Goal: Task Accomplishment & Management: Use online tool/utility

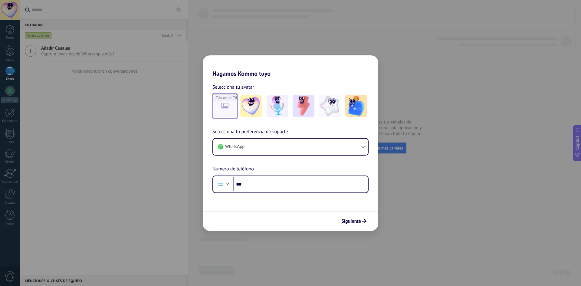
click at [220, 105] on input "file" at bounding box center [225, 106] width 24 height 24
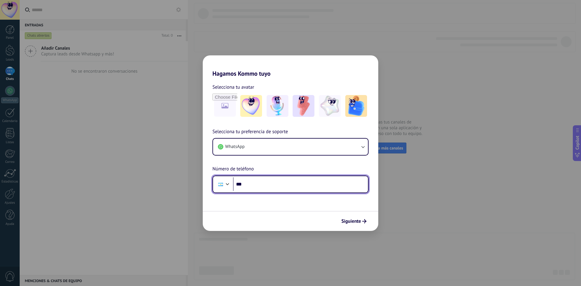
click at [262, 186] on input "***" at bounding box center [300, 184] width 135 height 14
type input "**********"
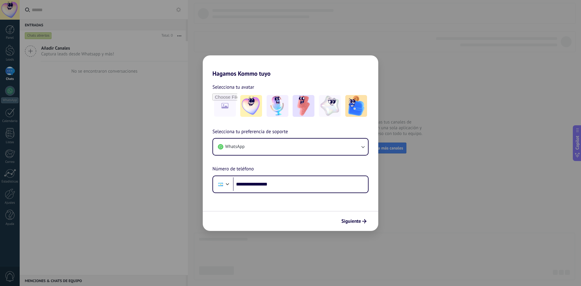
drag, startPoint x: 295, startPoint y: 200, endPoint x: 324, endPoint y: 235, distance: 45.3
click at [295, 201] on form "**********" at bounding box center [290, 154] width 175 height 154
click at [356, 226] on button "Siguiente" at bounding box center [353, 221] width 31 height 10
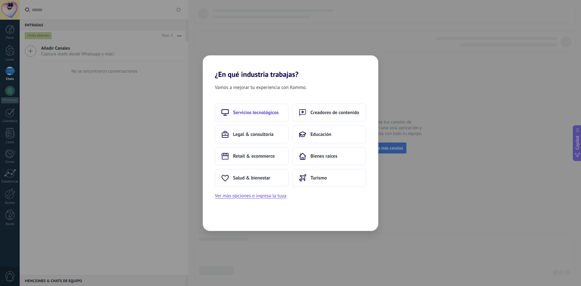
click at [249, 113] on span "Servicios tecnológicos" at bounding box center [256, 112] width 46 height 6
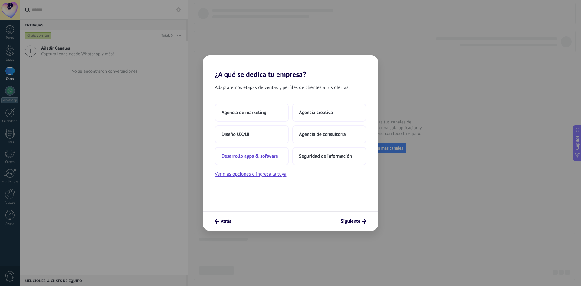
click at [274, 155] on span "Desarrollo apps & software" at bounding box center [249, 156] width 57 height 6
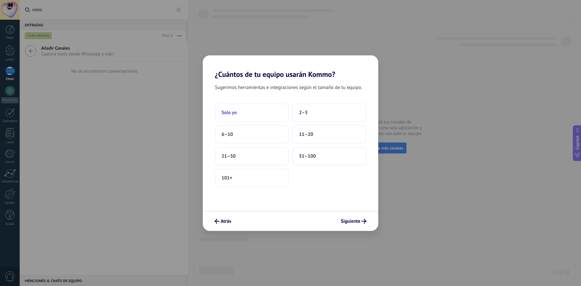
click at [259, 108] on button "Solo yo" at bounding box center [252, 112] width 74 height 18
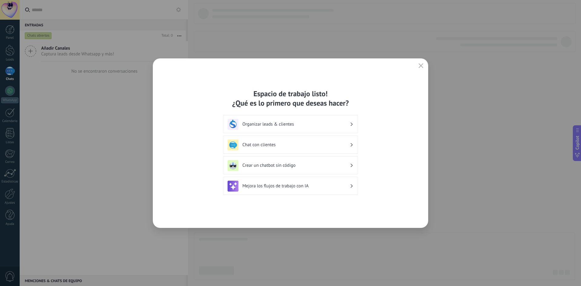
click at [298, 168] on div "Crear un chatbot sin código" at bounding box center [290, 165] width 126 height 11
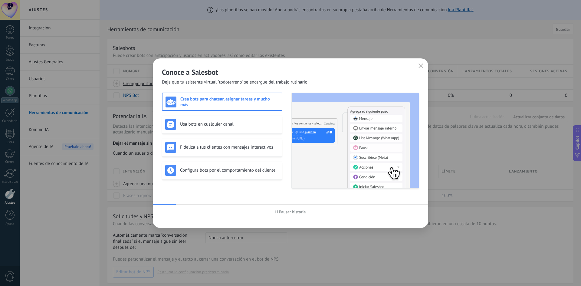
click at [418, 65] on icon "button" at bounding box center [420, 65] width 5 height 5
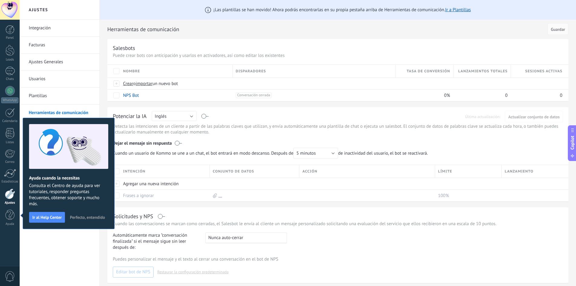
click at [91, 217] on span "Perfecto, entendido" at bounding box center [87, 217] width 35 height 4
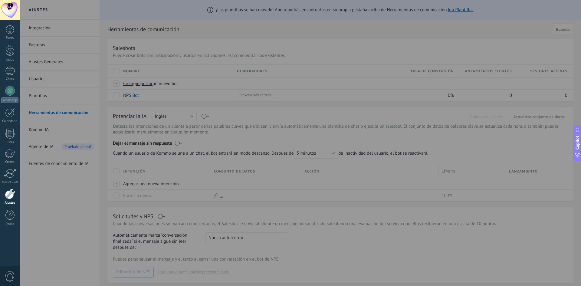
click at [63, 68] on div at bounding box center [310, 143] width 581 height 286
click at [11, 32] on div at bounding box center [9, 29] width 9 height 9
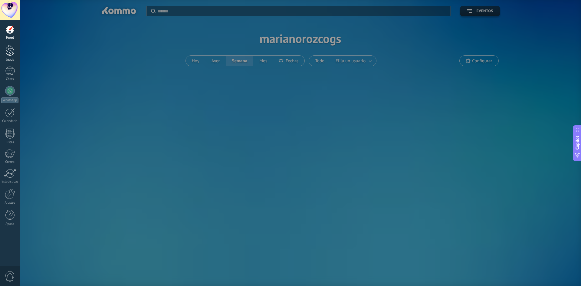
click at [8, 55] on div at bounding box center [9, 50] width 9 height 11
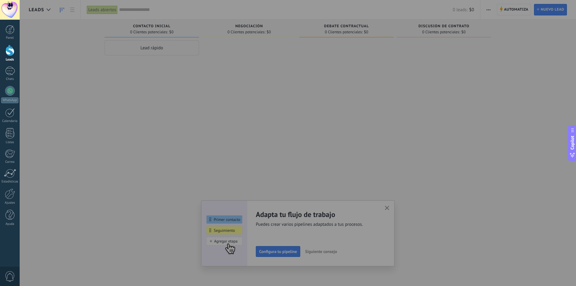
click at [6, 2] on div at bounding box center [10, 10] width 20 height 20
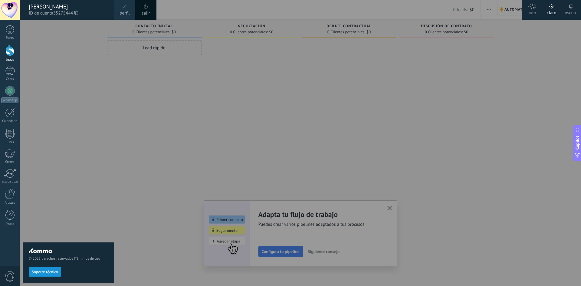
click at [7, 5] on div at bounding box center [10, 10] width 20 height 20
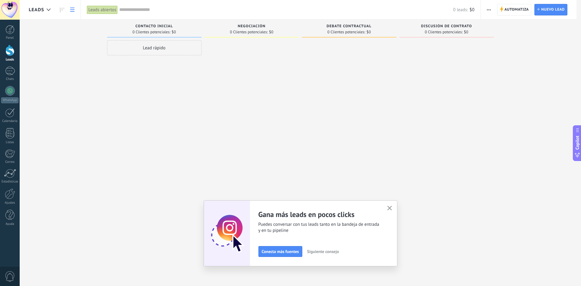
click at [72, 10] on icon at bounding box center [72, 10] width 4 height 4
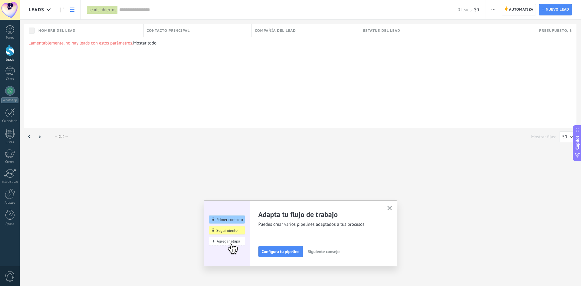
click at [490, 11] on button "button" at bounding box center [493, 9] width 9 height 11
click at [6, 193] on div at bounding box center [10, 193] width 10 height 11
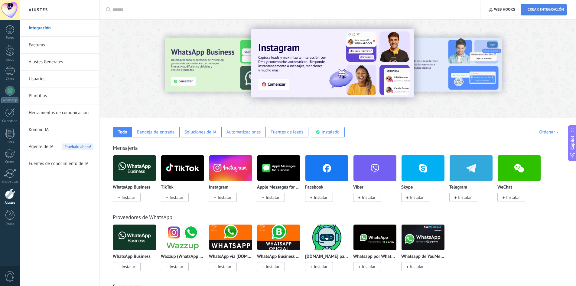
click at [548, 6] on span "Crear integración" at bounding box center [544, 9] width 40 height 11
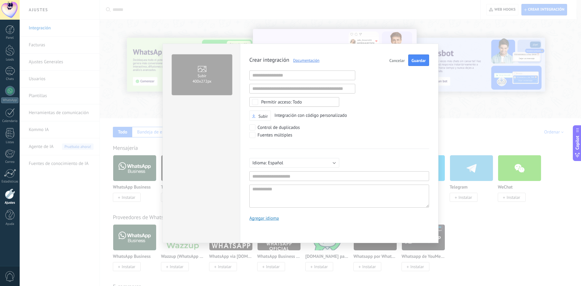
scroll to position [6, 0]
click at [305, 76] on input "text" at bounding box center [302, 75] width 106 height 10
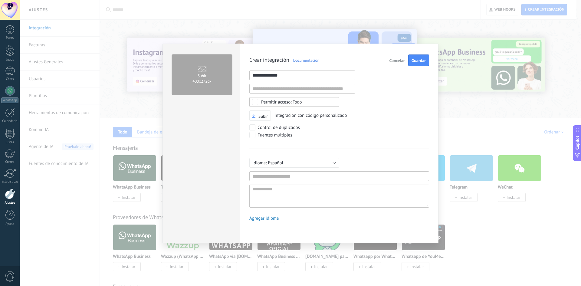
type input "**********"
click at [335, 93] on div "**********" at bounding box center [339, 139] width 180 height 171
click at [295, 171] on input "text" at bounding box center [339, 176] width 180 height 10
type input "**********"
click at [419, 57] on button "Guardar" at bounding box center [418, 59] width 21 height 11
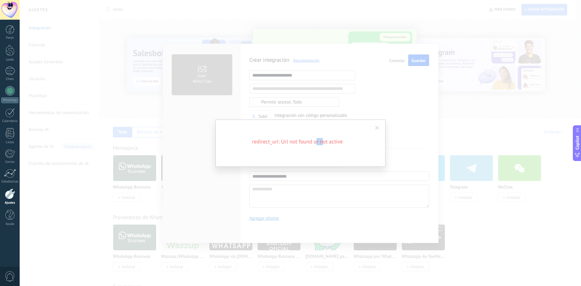
drag, startPoint x: 317, startPoint y: 142, endPoint x: 344, endPoint y: 143, distance: 26.3
click at [336, 142] on h2 "redirect_uri: Url not found or not active" at bounding box center [297, 141] width 145 height 7
click at [345, 143] on h2 "redirect_uri: Url not found or not active" at bounding box center [297, 141] width 145 height 7
click at [376, 127] on span at bounding box center [377, 128] width 4 height 4
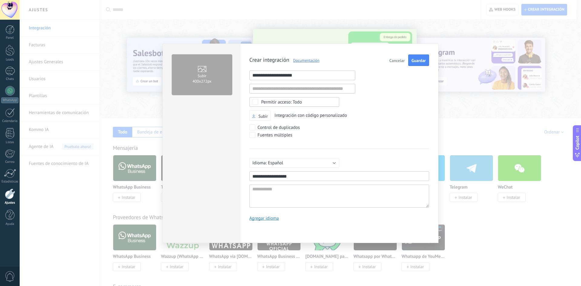
click at [314, 75] on input "**********" at bounding box center [302, 75] width 106 height 10
click at [304, 68] on div "**********" at bounding box center [339, 139] width 180 height 171
drag, startPoint x: 302, startPoint y: 75, endPoint x: 105, endPoint y: 99, distance: 198.4
click at [105, 99] on div "**********" at bounding box center [300, 143] width 561 height 286
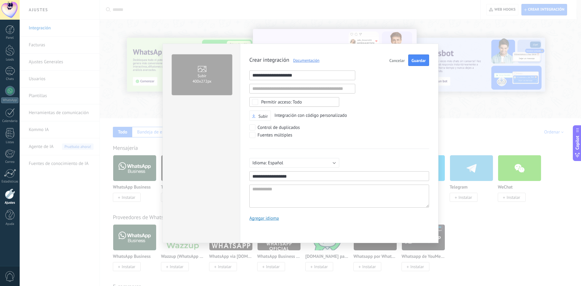
paste input "text"
type input "**********"
click at [421, 58] on button "Guardar" at bounding box center [418, 59] width 21 height 11
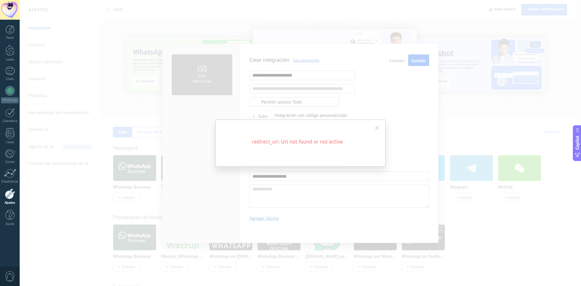
click at [375, 128] on span at bounding box center [377, 128] width 10 height 10
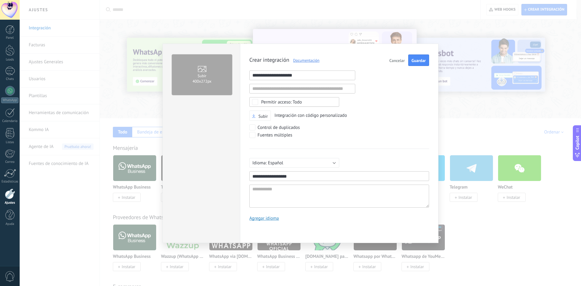
click at [415, 57] on button "Guardar" at bounding box center [418, 59] width 21 height 11
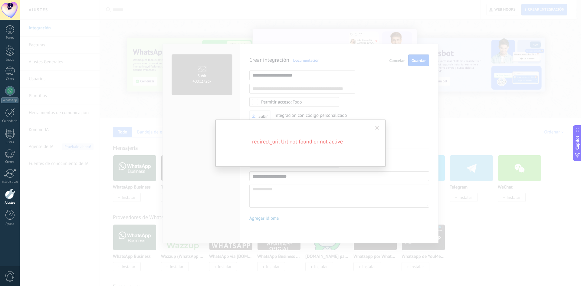
click at [378, 127] on span at bounding box center [377, 128] width 4 height 4
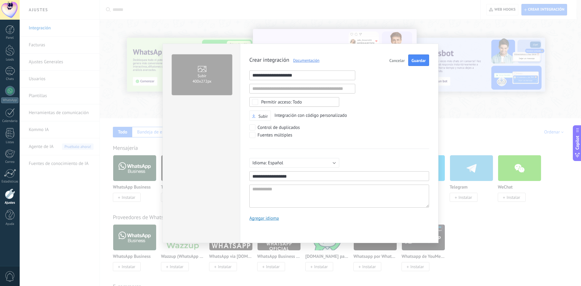
drag, startPoint x: 331, startPoint y: 73, endPoint x: 201, endPoint y: 57, distance: 131.1
click at [201, 57] on div "**********" at bounding box center [300, 143] width 276 height 199
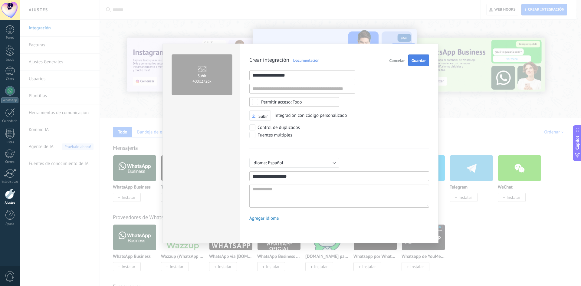
type input "**********"
click at [416, 60] on span "Guardar" at bounding box center [418, 60] width 14 height 4
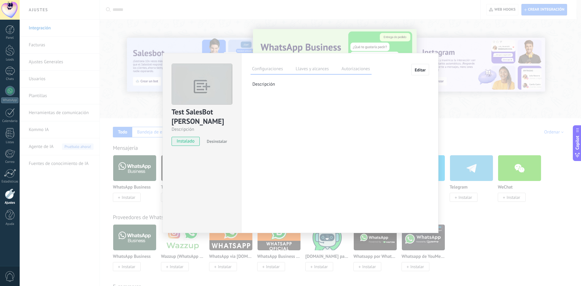
click at [188, 142] on span "instalado" at bounding box center [186, 141] width 28 height 9
click at [311, 70] on label "Llaves y alcances" at bounding box center [312, 69] width 36 height 9
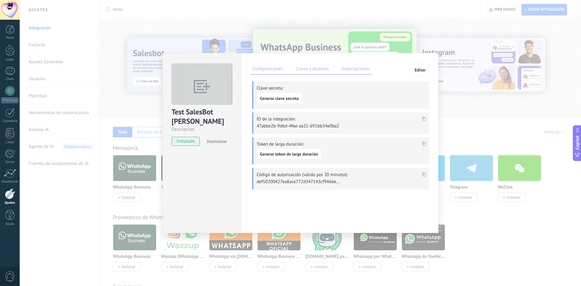
click at [365, 69] on label "Autorizaciones" at bounding box center [355, 69] width 31 height 9
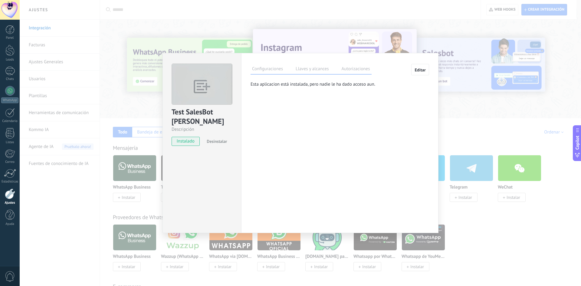
click at [266, 63] on div "Configuraciones Llaves y alcances Autorizaciones Editar Clave secreta: Generar …" at bounding box center [339, 143] width 197 height 180
click at [266, 67] on label "Configuraciones" at bounding box center [267, 69] width 34 height 9
click at [321, 68] on label "Llaves y alcances" at bounding box center [312, 69] width 36 height 9
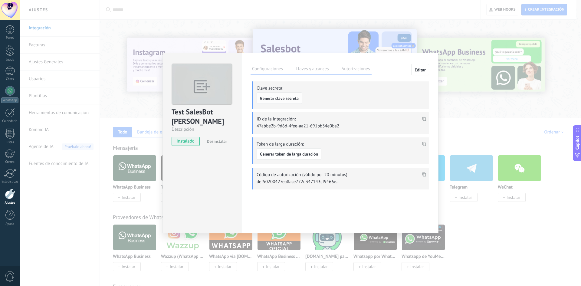
click at [285, 95] on button "Generar clave secreta" at bounding box center [278, 97] width 45 height 11
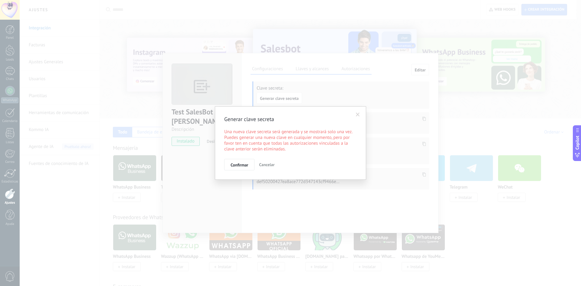
click at [359, 112] on span at bounding box center [358, 114] width 4 height 4
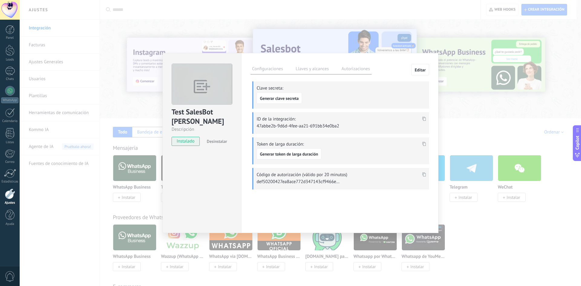
click at [487, 106] on div "Test SalesBot [PERSON_NAME] instalado Desinstalar Configuraciones Llaves y alca…" at bounding box center [300, 143] width 561 height 286
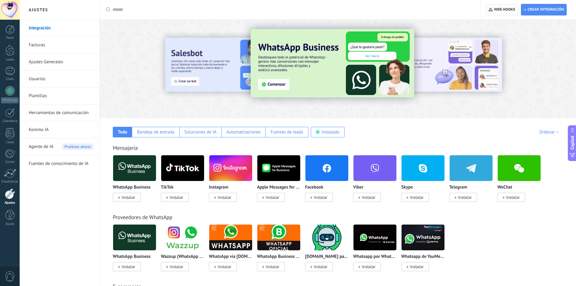
click at [501, 8] on span "Web hooks 0" at bounding box center [504, 9] width 21 height 5
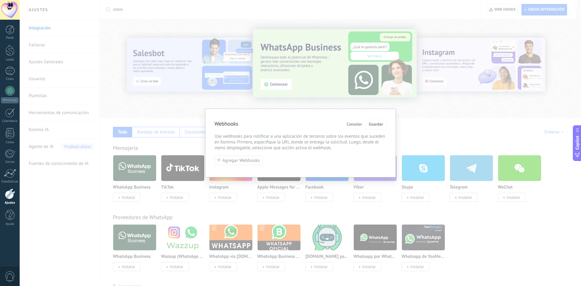
click at [353, 127] on button "Cancelar" at bounding box center [354, 123] width 20 height 11
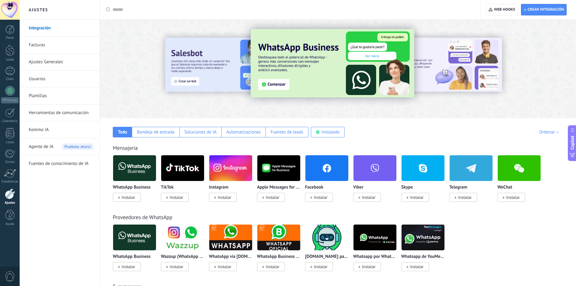
click at [539, 2] on div "Crear integración Web hooks 0" at bounding box center [529, 9] width 96 height 19
click at [539, 7] on span "Crear integración" at bounding box center [544, 9] width 40 height 11
type textarea "**********"
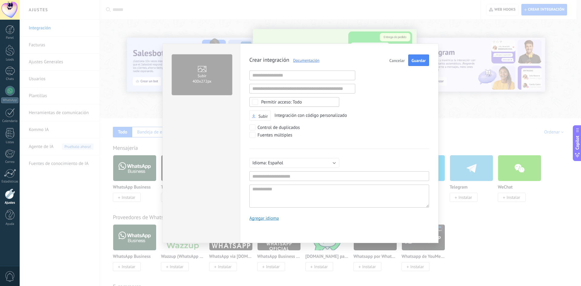
click at [396, 60] on span "Cancelar" at bounding box center [396, 60] width 15 height 4
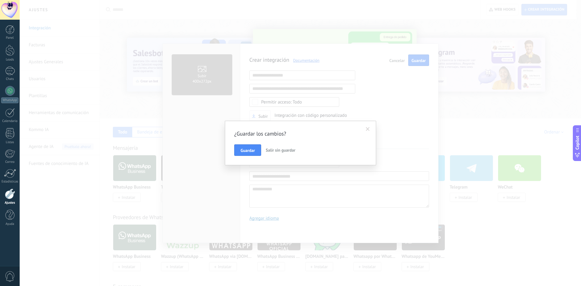
click at [277, 149] on span "Salir sin guardar" at bounding box center [281, 149] width 30 height 5
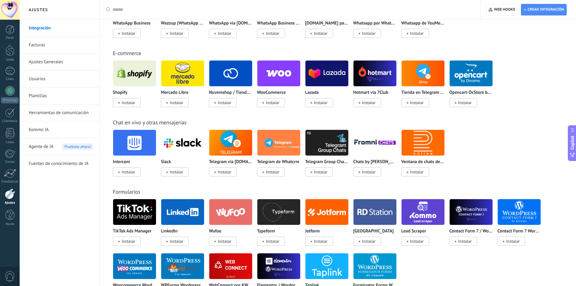
scroll to position [91, 0]
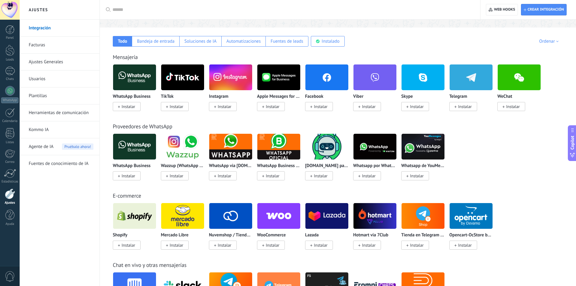
click at [236, 13] on input "text" at bounding box center [291, 10] width 359 height 6
type input "****"
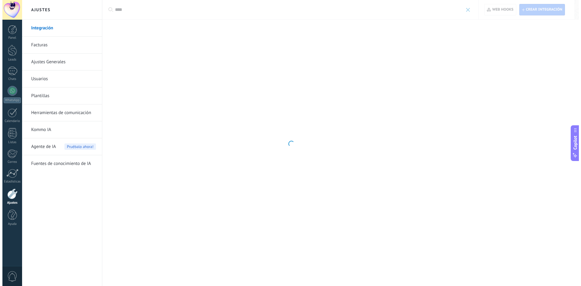
scroll to position [0, 0]
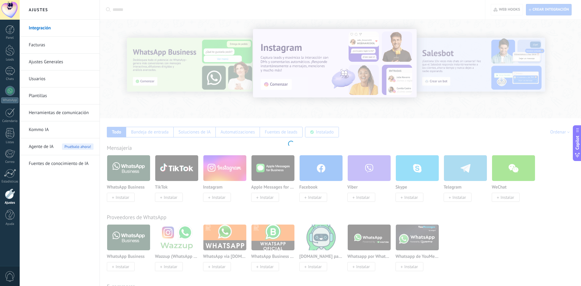
click at [471, 225] on div at bounding box center [290, 143] width 581 height 286
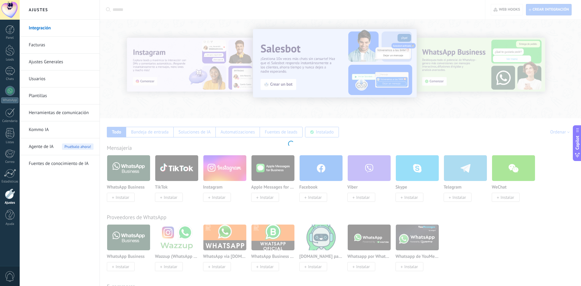
drag, startPoint x: 63, startPoint y: 43, endPoint x: 65, endPoint y: 47, distance: 5.0
click at [63, 43] on link "Facturas" at bounding box center [61, 45] width 65 height 17
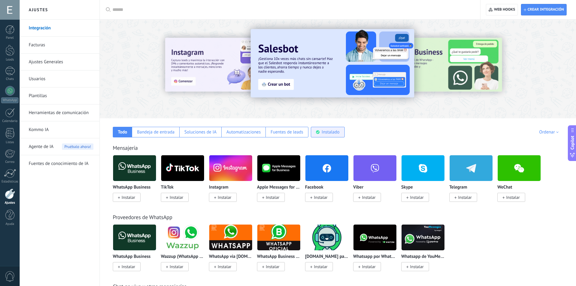
click at [331, 129] on div "Instalado" at bounding box center [328, 132] width 34 height 11
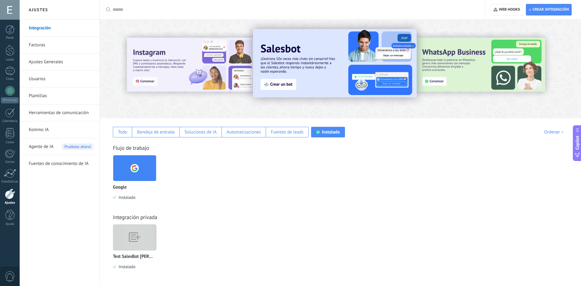
click at [142, 224] on img at bounding box center [134, 237] width 43 height 33
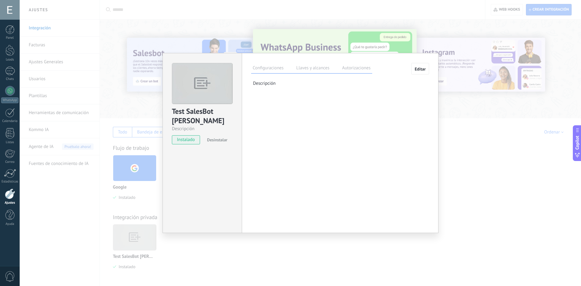
click at [314, 69] on label "Llaves y alcances" at bounding box center [313, 68] width 36 height 9
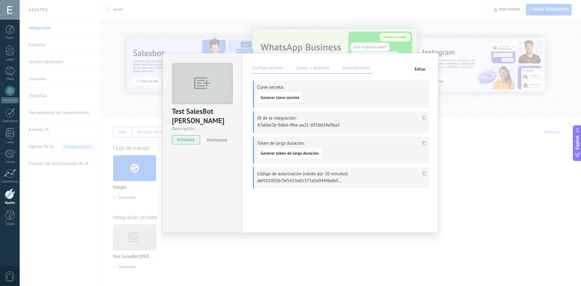
click at [515, 178] on div "Test SalesBot [PERSON_NAME] instalado Desinstalar Configuraciones Llaves y alca…" at bounding box center [300, 143] width 561 height 286
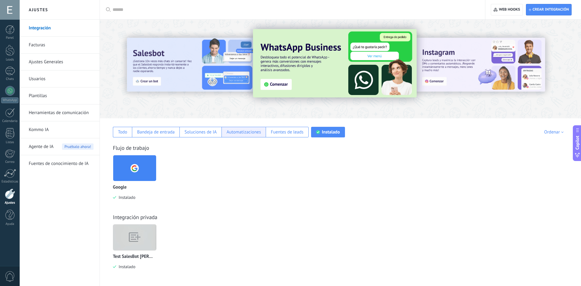
click at [225, 132] on div "Automatizaciones" at bounding box center [243, 132] width 44 height 11
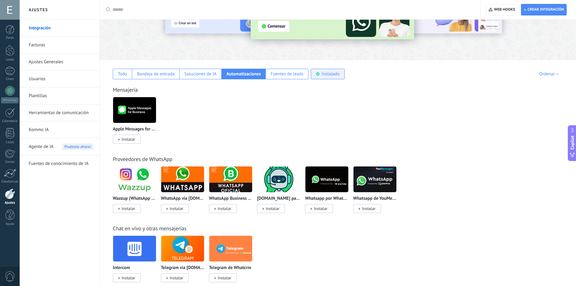
scroll to position [60, 0]
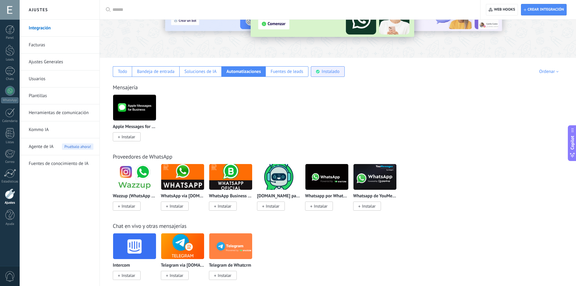
click at [331, 70] on div "Instalado" at bounding box center [331, 72] width 18 height 6
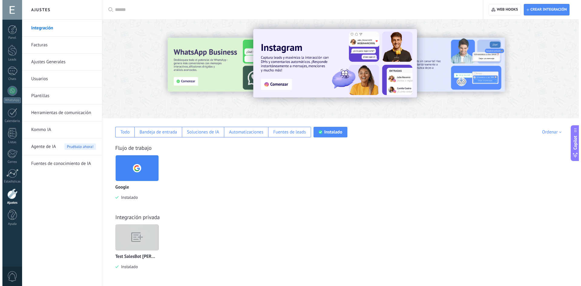
scroll to position [0, 0]
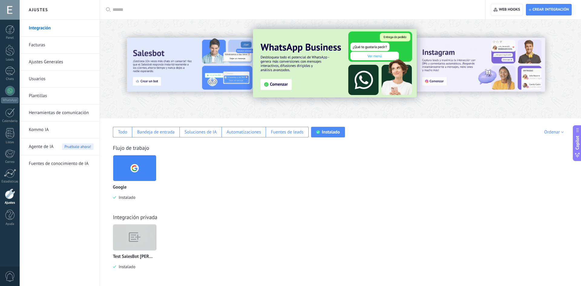
click at [152, 249] on img at bounding box center [134, 237] width 43 height 33
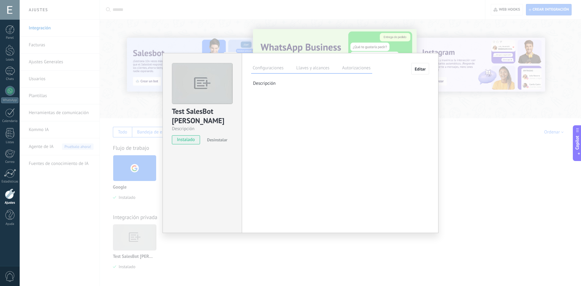
click at [419, 70] on span "Editar" at bounding box center [419, 69] width 11 height 4
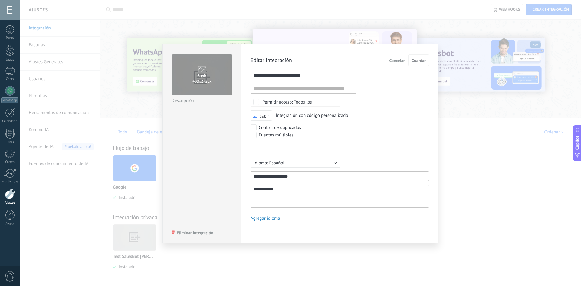
scroll to position [6, 0]
click at [317, 75] on input "1" at bounding box center [303, 75] width 106 height 10
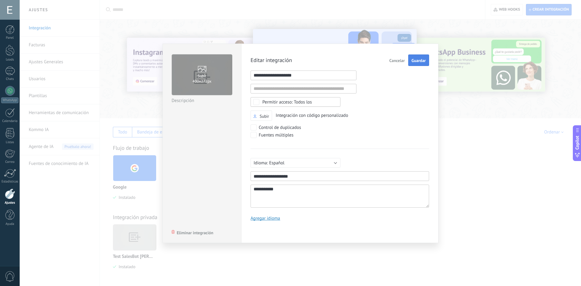
type input "**********"
click at [419, 64] on button "Guardar" at bounding box center [418, 59] width 21 height 11
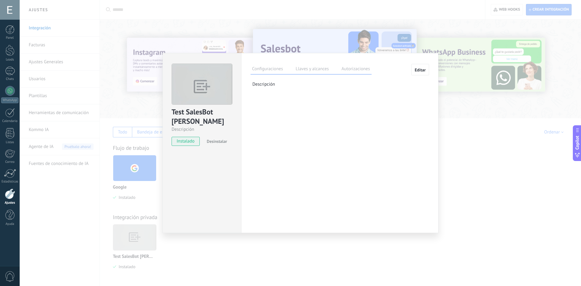
click at [478, 140] on div "Test SalesBot [PERSON_NAME] instalado Desinstalar Configuraciones Llaves y alca…" at bounding box center [300, 143] width 561 height 286
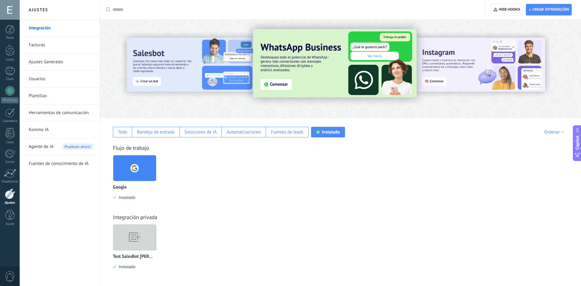
click at [11, 200] on link "Ajustes" at bounding box center [10, 196] width 20 height 16
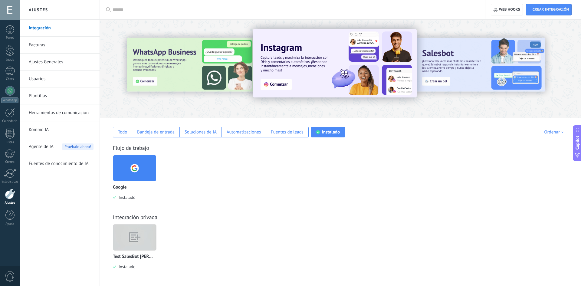
click at [134, 240] on img at bounding box center [134, 237] width 43 height 33
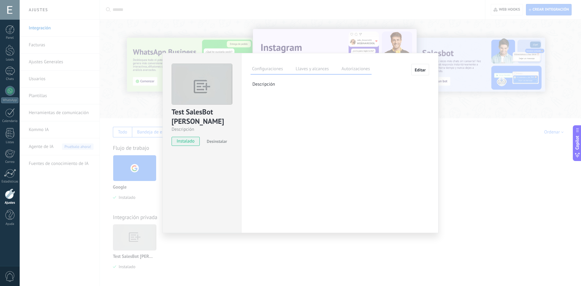
click at [305, 69] on label "Llaves y alcances" at bounding box center [312, 69] width 36 height 9
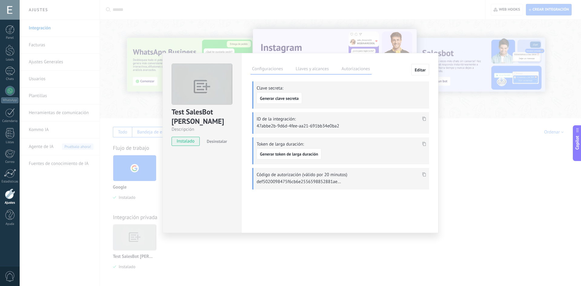
drag, startPoint x: 256, startPoint y: 88, endPoint x: 302, endPoint y: 99, distance: 47.6
click at [274, 93] on div "Clave secreta: Generar clave secreta" at bounding box center [340, 94] width 177 height 27
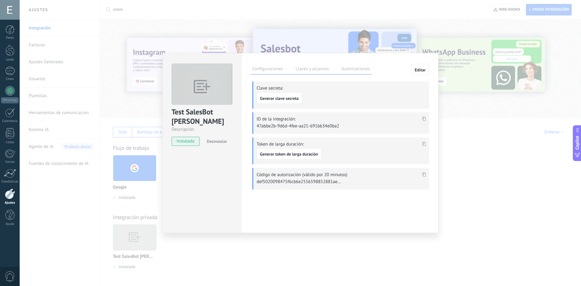
drag, startPoint x: 256, startPoint y: 117, endPoint x: 302, endPoint y: 120, distance: 46.3
click at [301, 119] on div "ID de la integración: 47abbe2b-9d6d-4fee-aa21-691bb34e0ba2" at bounding box center [340, 122] width 177 height 21
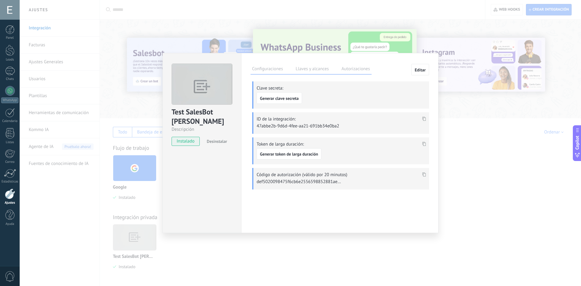
drag, startPoint x: 343, startPoint y: 184, endPoint x: 282, endPoint y: 188, distance: 60.6
click at [298, 188] on div "Configuraciones Llaves y alcances Autorizaciones Editar Clave secreta: Generar …" at bounding box center [339, 130] width 178 height 132
drag, startPoint x: 282, startPoint y: 122, endPoint x: 260, endPoint y: 122, distance: 21.8
click at [260, 122] on div "ID de la integración: 47abbe2b-9d6d-4fee-aa21-691bb34e0ba2" at bounding box center [340, 122] width 177 height 21
click at [288, 127] on p "47abbe2b-9d6d-4fee-aa21-691bb34e0ba2" at bounding box center [298, 126] width 85 height 6
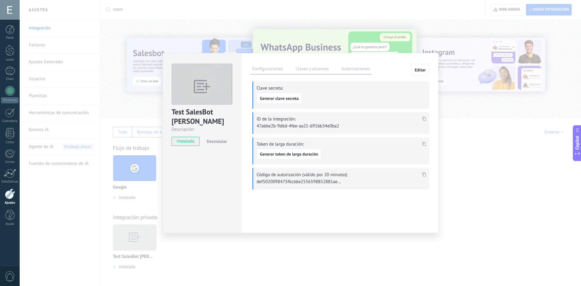
click at [485, 191] on div "Test SalesBot [PERSON_NAME] instalado Desinstalar Configuraciones Llaves y alca…" at bounding box center [300, 143] width 561 height 286
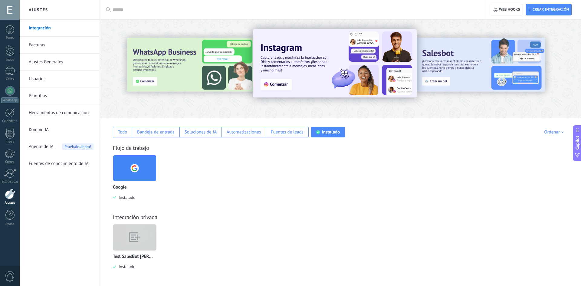
click at [44, 29] on link "Integración" at bounding box center [61, 28] width 65 height 17
click at [129, 249] on img at bounding box center [134, 237] width 43 height 33
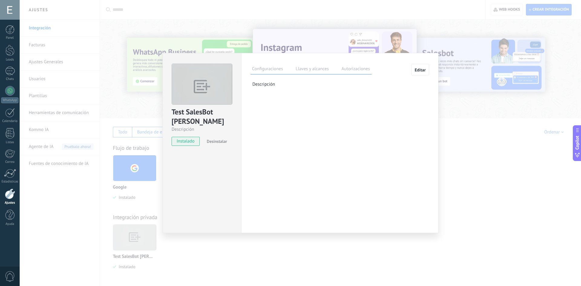
click at [358, 69] on label "Autorizaciones" at bounding box center [355, 69] width 31 height 9
click at [269, 69] on label "Configuraciones" at bounding box center [267, 69] width 34 height 9
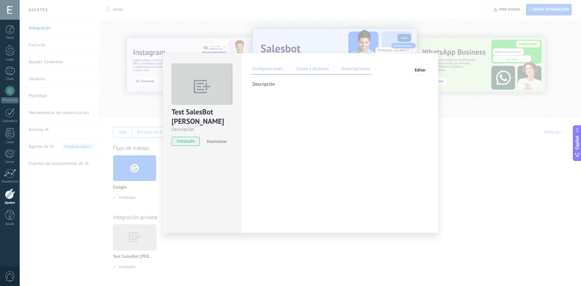
click at [306, 124] on div "Configuraciones Llaves y alcances Autorizaciones Editar Clave secreta: Generar …" at bounding box center [339, 143] width 197 height 180
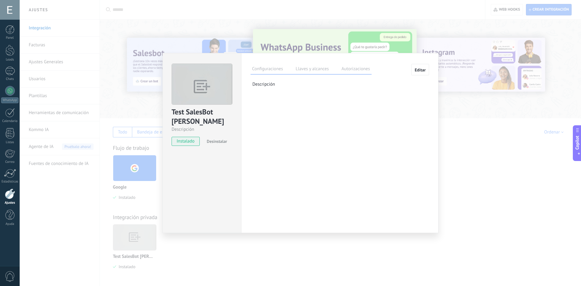
click at [310, 71] on label "Llaves y alcances" at bounding box center [312, 69] width 36 height 9
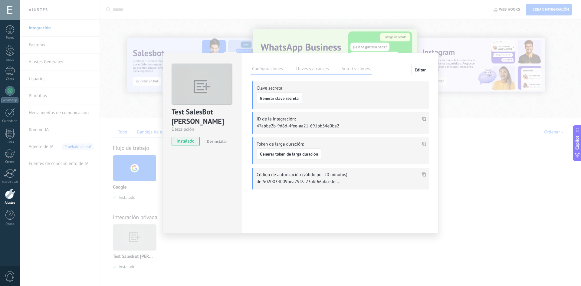
click at [348, 69] on label "Autorizaciones" at bounding box center [355, 69] width 31 height 9
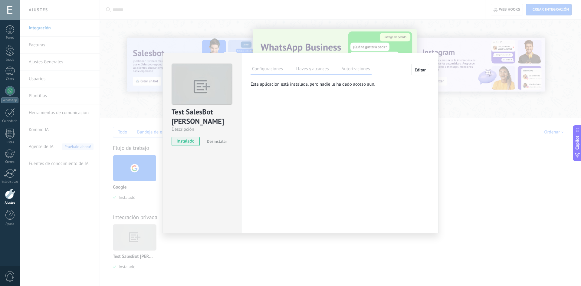
click at [263, 71] on label "Configuraciones" at bounding box center [267, 69] width 34 height 9
click at [500, 164] on div "Test SalesBot [PERSON_NAME] instalado Desinstalar Configuraciones Llaves y alca…" at bounding box center [300, 143] width 561 height 286
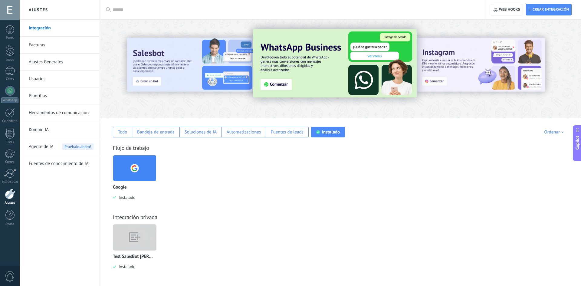
drag, startPoint x: 136, startPoint y: 259, endPoint x: 343, endPoint y: 202, distance: 214.5
click at [343, 202] on div "Integración privada Test SalesBot [PERSON_NAME]" at bounding box center [340, 235] width 469 height 69
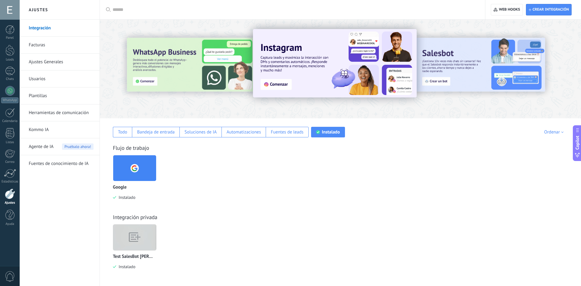
click at [136, 219] on link "Integración privada" at bounding box center [135, 216] width 44 height 7
click at [132, 254] on div "Test SalesBot [PERSON_NAME]" at bounding box center [135, 246] width 44 height 45
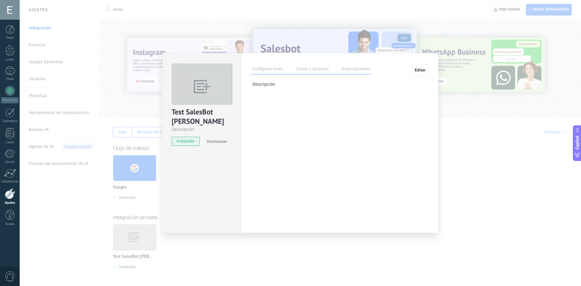
click at [417, 71] on span "Editar" at bounding box center [419, 70] width 11 height 4
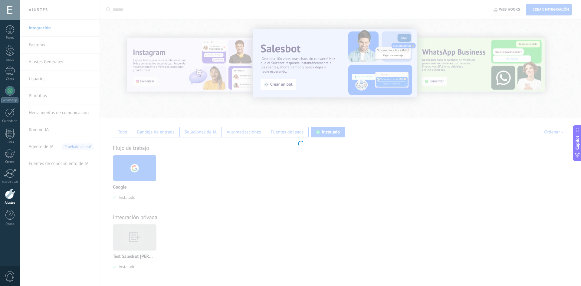
type textarea "**********"
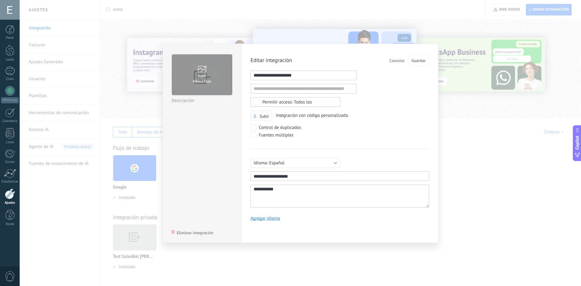
click at [260, 115] on span "Subir" at bounding box center [263, 116] width 9 height 4
click at [0, 0] on input "Subir" at bounding box center [0, 0] width 0 height 0
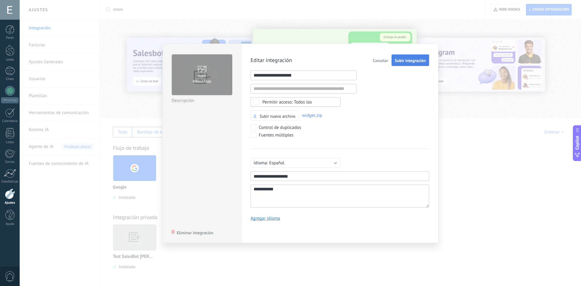
click at [421, 60] on span "Subir integración" at bounding box center [410, 60] width 31 height 4
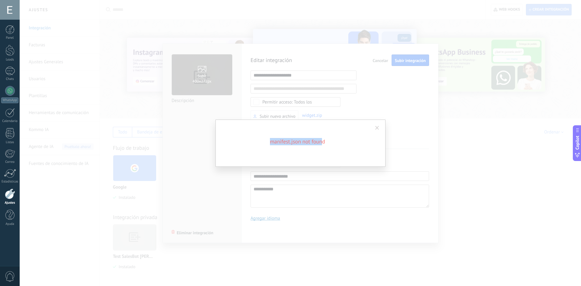
drag, startPoint x: 269, startPoint y: 142, endPoint x: 324, endPoint y: 145, distance: 55.1
click at [323, 145] on h2 "manifest.json not found" at bounding box center [297, 141] width 145 height 7
click at [324, 145] on h2 "manifest.json not found" at bounding box center [297, 141] width 145 height 7
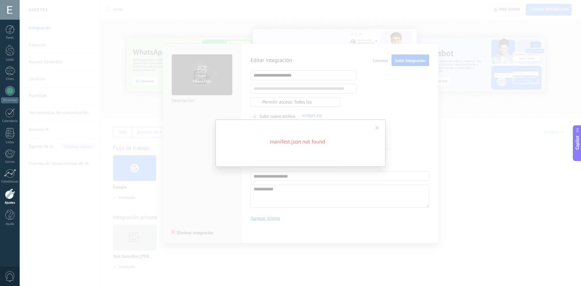
click at [375, 126] on span at bounding box center [377, 128] width 4 height 4
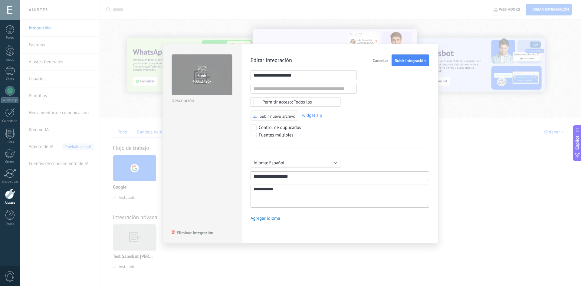
click at [287, 114] on span "Subir nuevo archivo" at bounding box center [277, 116] width 36 height 4
click at [0, 0] on input "Subir nuevo archivo" at bounding box center [0, 0] width 0 height 0
click at [407, 62] on span "Subir integración" at bounding box center [410, 60] width 31 height 4
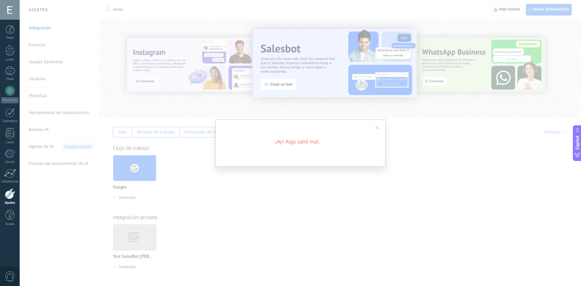
click at [376, 127] on span at bounding box center [377, 128] width 4 height 4
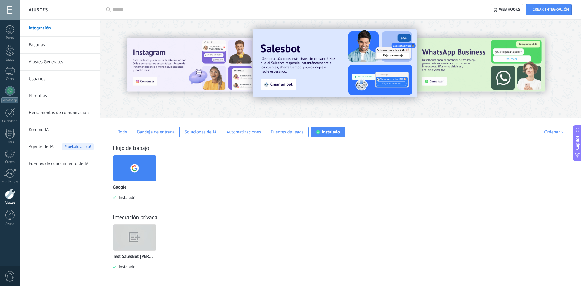
click at [145, 227] on img at bounding box center [134, 237] width 43 height 33
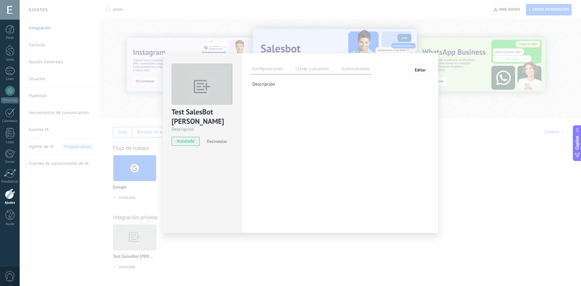
click at [414, 72] on span "Editar" at bounding box center [419, 70] width 11 height 4
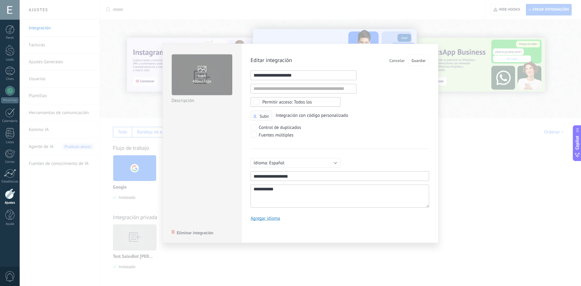
click at [267, 112] on button "Subir" at bounding box center [260, 115] width 21 height 11
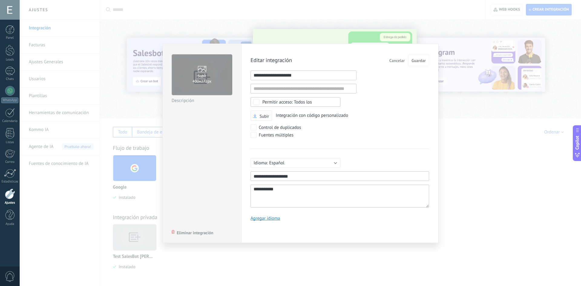
click at [263, 117] on span "Subir" at bounding box center [263, 116] width 9 height 4
click at [0, 0] on input "Subir" at bounding box center [0, 0] width 0 height 0
click at [422, 60] on span "Subir integración" at bounding box center [410, 60] width 31 height 4
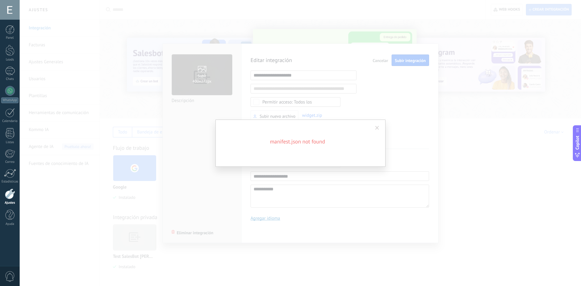
click at [377, 127] on span at bounding box center [377, 128] width 4 height 4
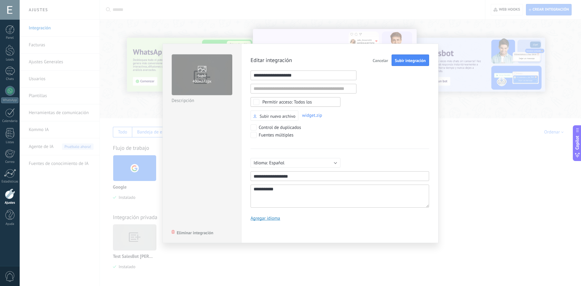
click at [382, 60] on span "Cancelar" at bounding box center [380, 60] width 15 height 4
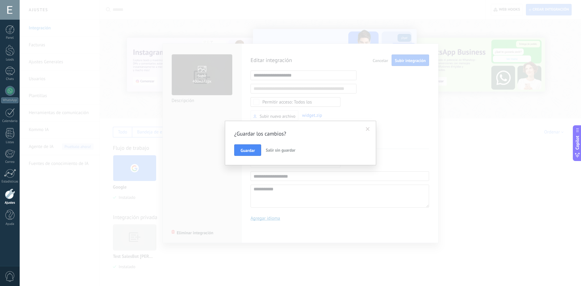
click at [290, 152] on span "Salir sin guardar" at bounding box center [281, 149] width 30 height 5
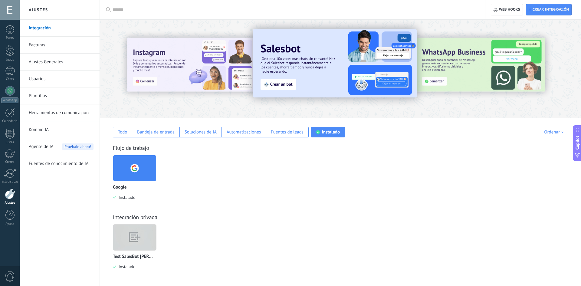
click at [243, 7] on input "text" at bounding box center [294, 10] width 364 height 6
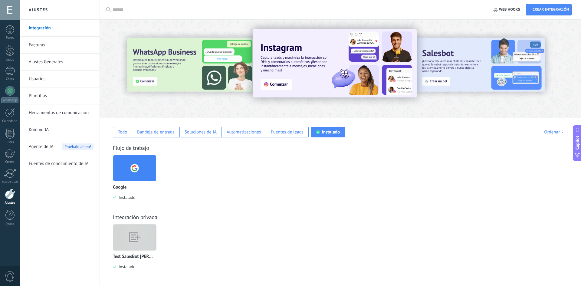
click at [136, 254] on div "Test SalesBot [PERSON_NAME]" at bounding box center [135, 246] width 44 height 45
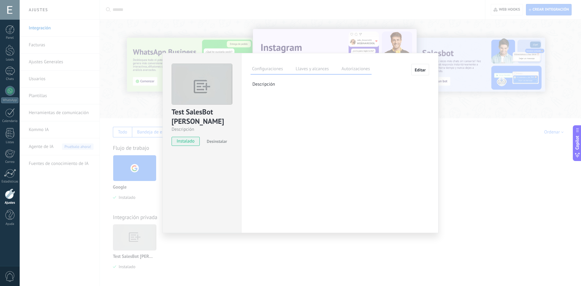
click at [395, 133] on div "Configuraciones Llaves y alcances Autorizaciones Editar Clave secreta: Generar …" at bounding box center [339, 143] width 197 height 180
click at [427, 87] on div "Configuraciones Llaves y alcances Autorizaciones Editar Clave secreta: Generar …" at bounding box center [339, 79] width 178 height 30
click at [418, 66] on button "Editar" at bounding box center [420, 69] width 18 height 11
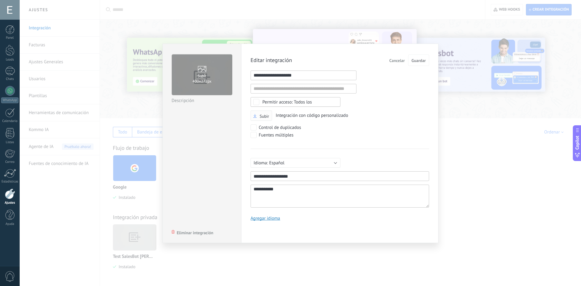
click at [265, 117] on span "Subir" at bounding box center [263, 116] width 9 height 4
click at [0, 0] on input "Subir" at bounding box center [0, 0] width 0 height 0
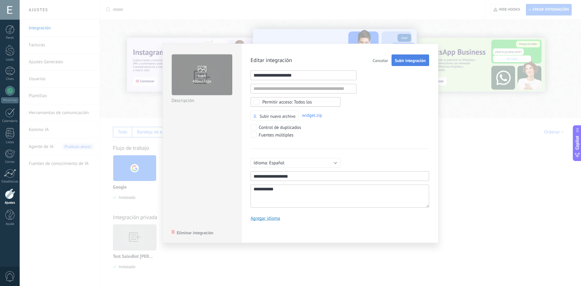
click at [413, 62] on span "Subir integración" at bounding box center [410, 60] width 31 height 4
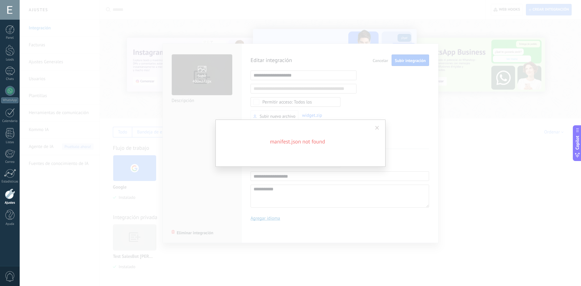
click at [380, 129] on span at bounding box center [377, 128] width 10 height 10
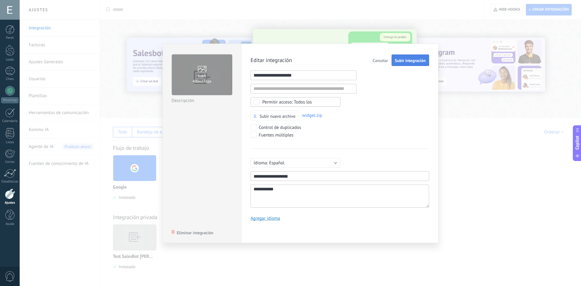
click at [398, 65] on button "Subir integración" at bounding box center [409, 59] width 37 height 11
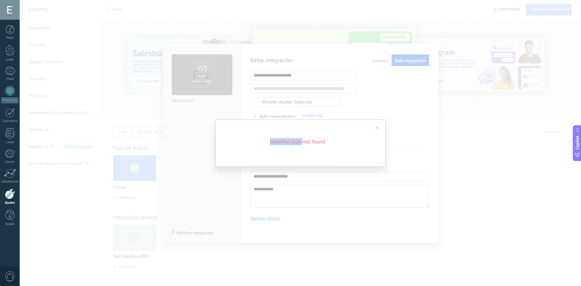
drag, startPoint x: 268, startPoint y: 141, endPoint x: 301, endPoint y: 141, distance: 33.3
click at [301, 141] on h2 "manifest.json not found" at bounding box center [297, 141] width 145 height 7
copy h2 "manifest.json"
click at [378, 129] on span at bounding box center [377, 128] width 4 height 4
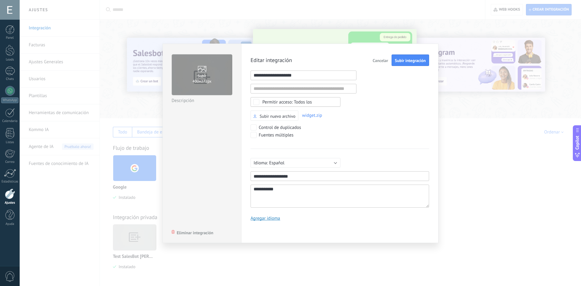
click at [316, 115] on span "widget.zip" at bounding box center [312, 115] width 20 height 6
click at [291, 118] on span "Subir nuevo archivo" at bounding box center [277, 116] width 36 height 4
click at [0, 0] on input "Subir nuevo archivo" at bounding box center [0, 0] width 0 height 0
click at [406, 61] on span "Subir integración" at bounding box center [410, 60] width 31 height 4
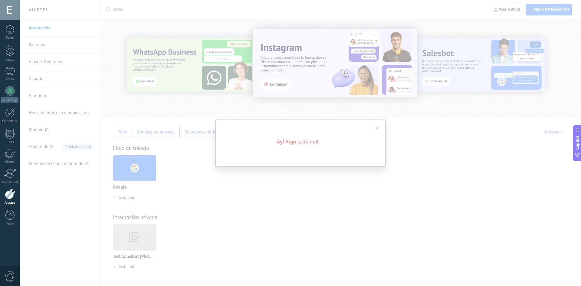
click at [380, 126] on span at bounding box center [377, 128] width 10 height 10
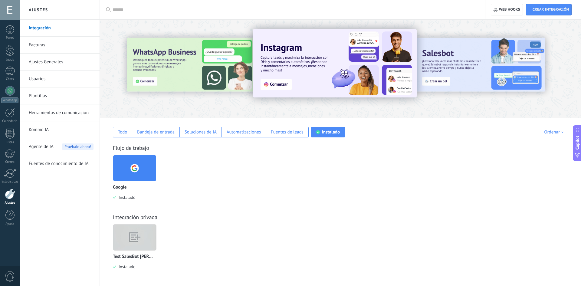
click at [145, 236] on img at bounding box center [134, 237] width 43 height 33
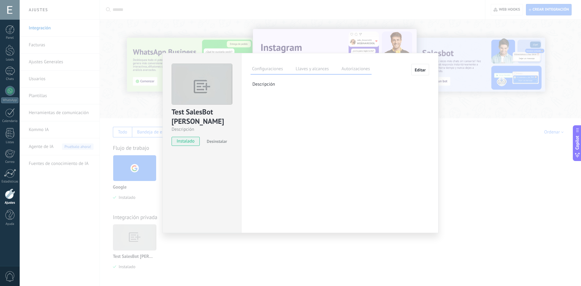
click at [420, 72] on span "Editar" at bounding box center [419, 70] width 11 height 4
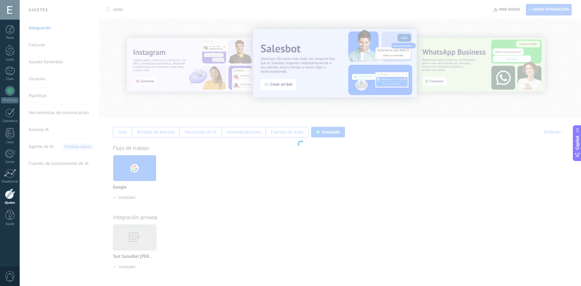
type textarea "**********"
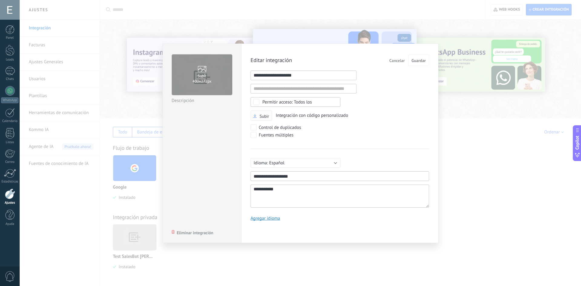
click at [262, 112] on button "Subir" at bounding box center [260, 115] width 21 height 11
click at [265, 118] on span "Subir" at bounding box center [263, 116] width 9 height 4
click at [0, 0] on input "Subir" at bounding box center [0, 0] width 0 height 0
click at [415, 65] on button "Subir integración" at bounding box center [409, 59] width 37 height 11
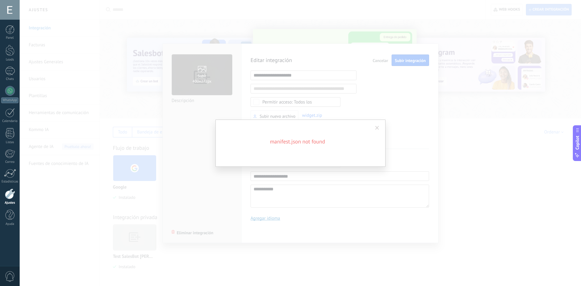
click at [374, 128] on span at bounding box center [377, 128] width 10 height 10
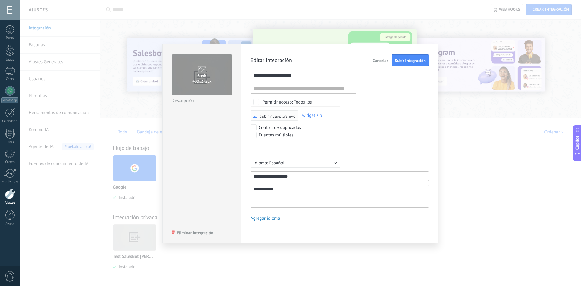
click at [289, 118] on span "Subir nuevo archivo" at bounding box center [277, 116] width 36 height 4
click at [0, 0] on input "Subir nuevo archivo" at bounding box center [0, 0] width 0 height 0
click at [423, 61] on span "Subir integración" at bounding box center [410, 60] width 31 height 4
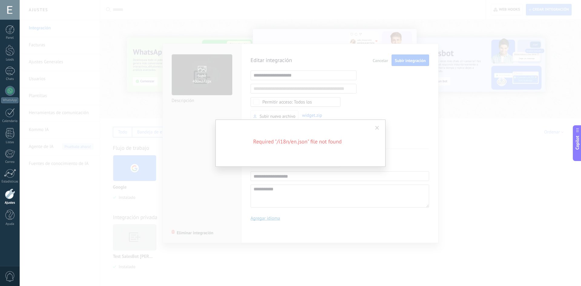
click at [379, 131] on span at bounding box center [377, 128] width 10 height 10
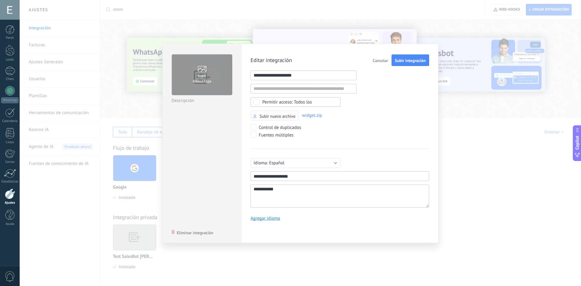
click at [279, 117] on span "Subir nuevo archivo" at bounding box center [277, 116] width 36 height 4
click at [0, 0] on input "Subir nuevo archivo" at bounding box center [0, 0] width 0 height 0
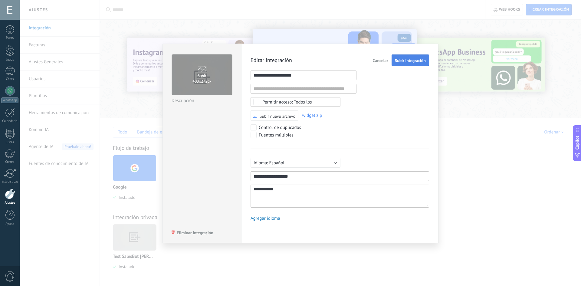
click at [409, 57] on button "Subir integración" at bounding box center [409, 59] width 37 height 11
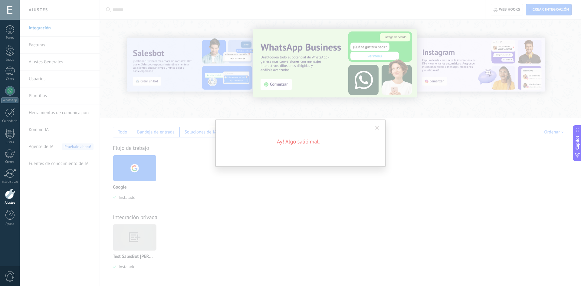
click at [376, 125] on span at bounding box center [377, 128] width 10 height 10
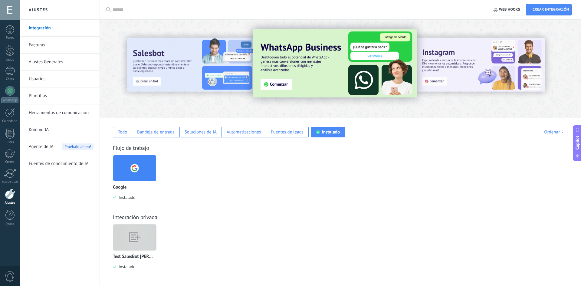
click at [150, 233] on img at bounding box center [134, 237] width 43 height 33
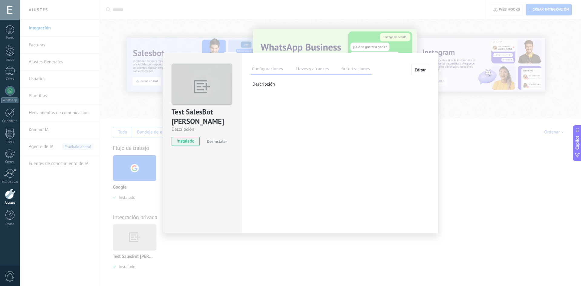
click at [416, 68] on span "Editar" at bounding box center [419, 70] width 11 height 4
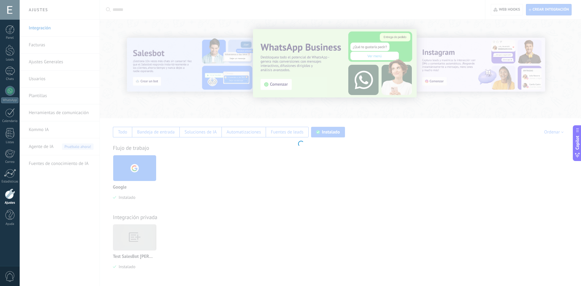
type textarea "**********"
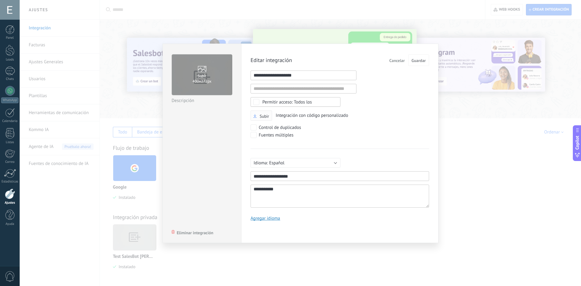
click at [262, 114] on span "Subir" at bounding box center [263, 116] width 9 height 4
click at [0, 0] on input "Subir" at bounding box center [0, 0] width 0 height 0
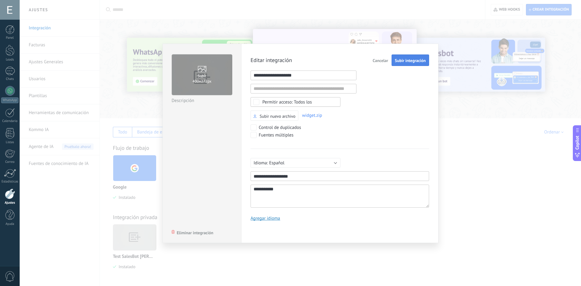
click at [403, 57] on button "Subir integración" at bounding box center [409, 59] width 37 height 11
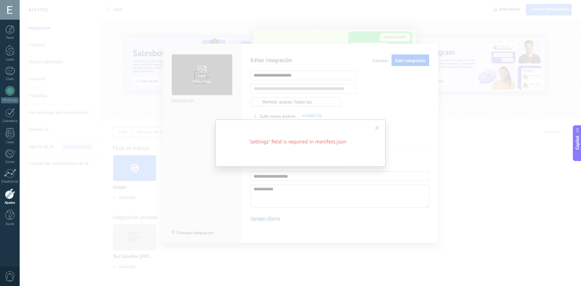
click at [377, 129] on span at bounding box center [377, 128] width 4 height 4
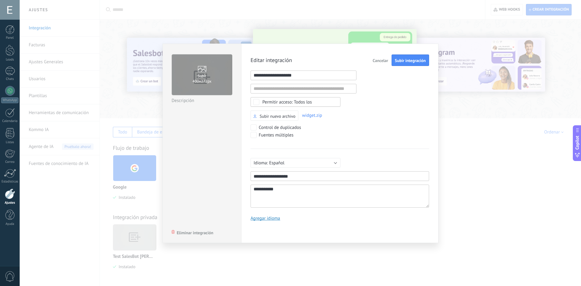
click at [376, 63] on button "Cancelar" at bounding box center [380, 59] width 20 height 11
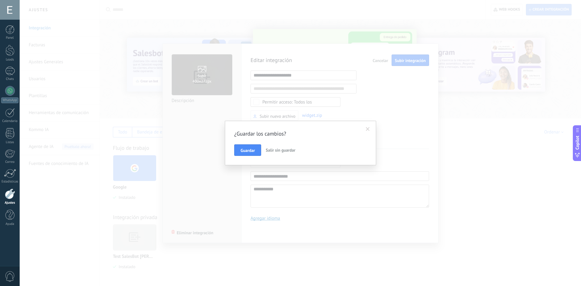
click at [284, 151] on span "Salir sin guardar" at bounding box center [281, 149] width 30 height 5
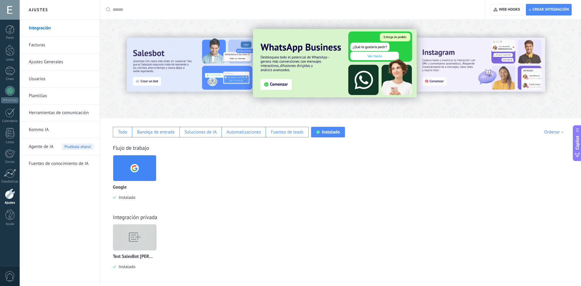
click at [157, 237] on div "Test SalesBot [PERSON_NAME]" at bounding box center [137, 251] width 48 height 54
click at [151, 236] on img at bounding box center [134, 237] width 43 height 33
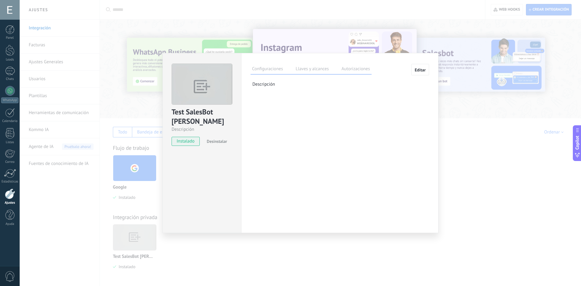
click at [422, 71] on span "Editar" at bounding box center [419, 70] width 11 height 4
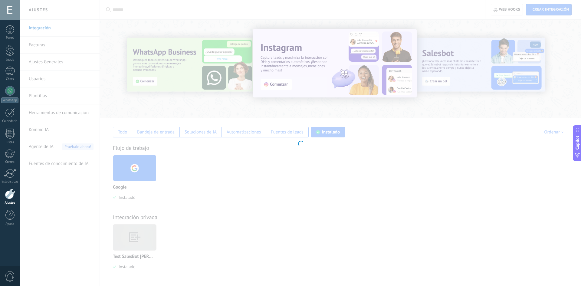
type textarea "**********"
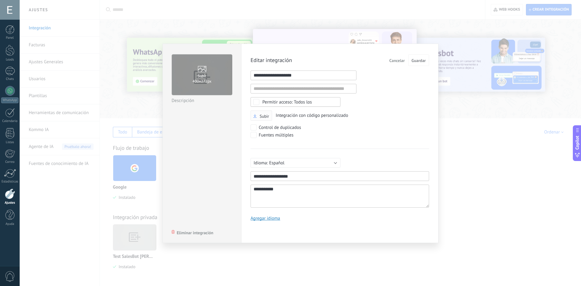
click at [262, 113] on label "Subir" at bounding box center [261, 115] width 16 height 5
click at [0, 0] on input "Subir" at bounding box center [0, 0] width 0 height 0
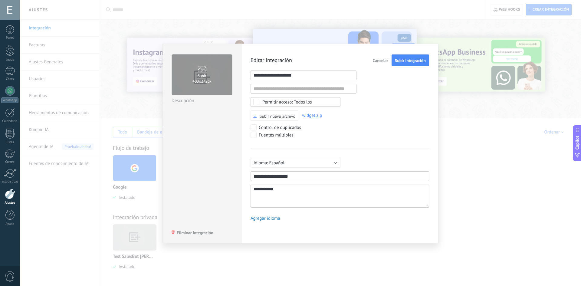
click at [420, 54] on div "**********" at bounding box center [339, 143] width 197 height 199
click at [418, 57] on button "Subir integración" at bounding box center [409, 59] width 37 height 11
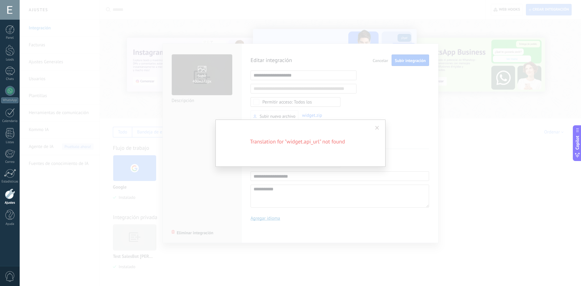
click at [298, 139] on h2 "Translation for "widget.api_url" not found" at bounding box center [297, 141] width 145 height 7
click at [301, 144] on h2 "Translation for "widget.api_url" not found" at bounding box center [297, 141] width 145 height 7
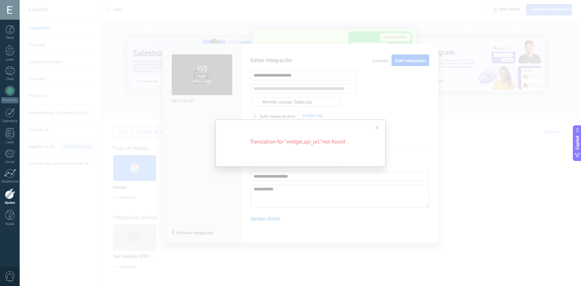
click at [374, 127] on span at bounding box center [377, 128] width 10 height 10
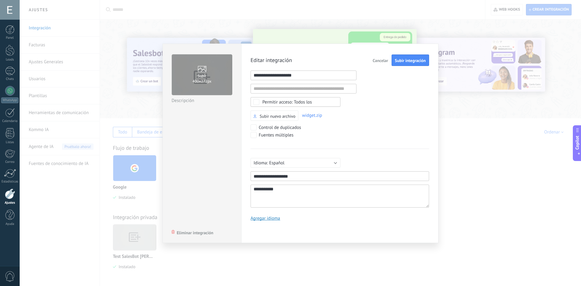
click at [377, 64] on button "Cancelar" at bounding box center [380, 59] width 20 height 11
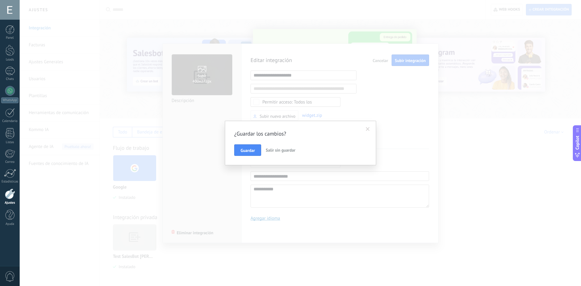
click at [272, 152] on span "Salir sin guardar" at bounding box center [281, 149] width 30 height 5
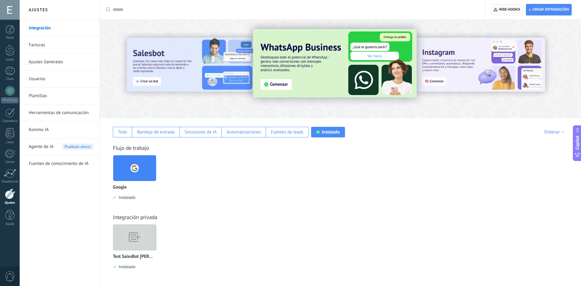
click at [507, 7] on span "Web hooks 0" at bounding box center [506, 9] width 26 height 11
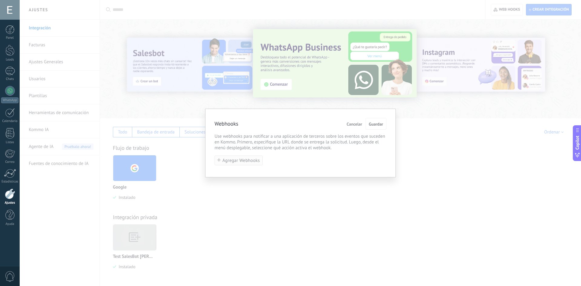
click at [248, 159] on span "Agregar Webhooks" at bounding box center [240, 160] width 37 height 5
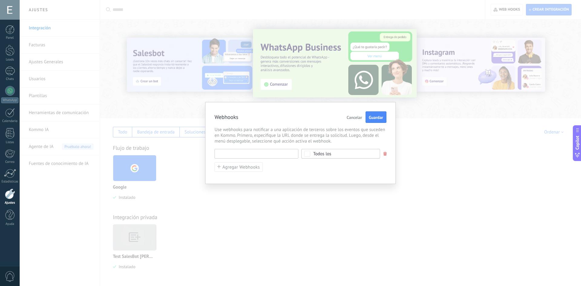
click at [253, 154] on input "text" at bounding box center [256, 154] width 84 height 10
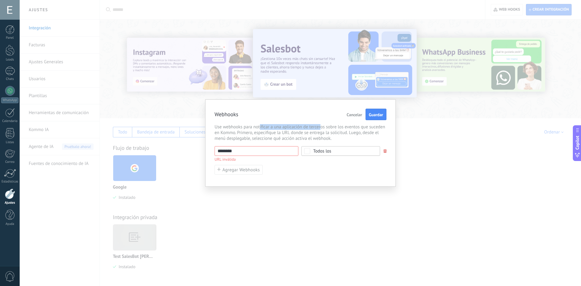
drag, startPoint x: 280, startPoint y: 129, endPoint x: 327, endPoint y: 127, distance: 46.6
click at [321, 128] on span "Use webhooks para notificar a una aplicación de terceros sobre los eventos que …" at bounding box center [300, 132] width 172 height 17
click at [330, 126] on span "Use webhooks para notificar a una aplicación de terceros sobre los eventos que …" at bounding box center [300, 132] width 172 height 17
drag, startPoint x: 317, startPoint y: 132, endPoint x: 356, endPoint y: 130, distance: 39.4
click at [352, 131] on span "Use webhooks para notificar a una aplicación de terceros sobre los eventos que …" at bounding box center [300, 132] width 172 height 17
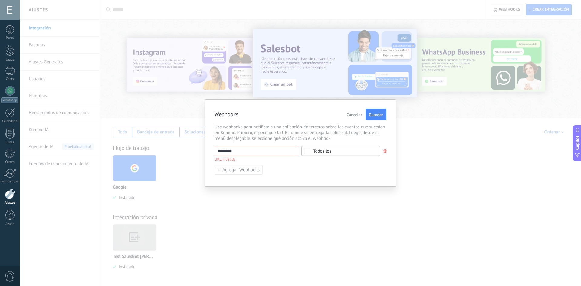
click at [356, 130] on span "Use webhooks para notificar a una aplicación de terceros sobre los eventos que …" at bounding box center [300, 132] width 172 height 17
click at [278, 153] on input "********" at bounding box center [256, 151] width 84 height 10
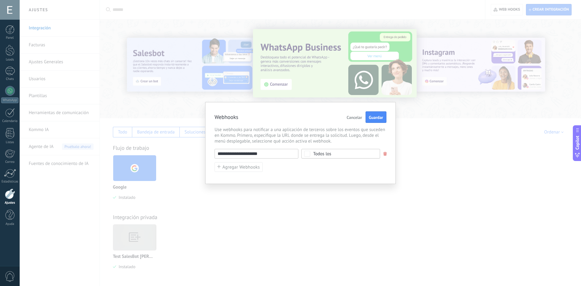
type input "**********"
click at [290, 171] on div "**********" at bounding box center [300, 160] width 172 height 23
click at [385, 116] on button "Guardar" at bounding box center [375, 116] width 21 height 11
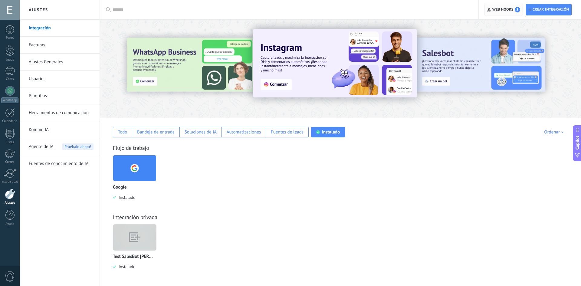
click at [513, 7] on span "Web hooks 1" at bounding box center [506, 9] width 28 height 5
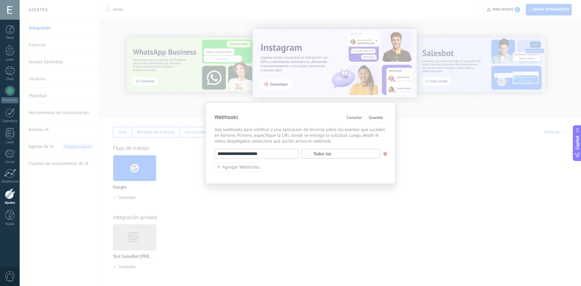
drag, startPoint x: 275, startPoint y: 153, endPoint x: 205, endPoint y: 153, distance: 69.9
click at [205, 153] on div "**********" at bounding box center [300, 143] width 191 height 82
click at [267, 170] on div "**********" at bounding box center [300, 160] width 172 height 23
drag, startPoint x: 268, startPoint y: 155, endPoint x: 194, endPoint y: 154, distance: 73.8
click at [194, 154] on div "**********" at bounding box center [300, 143] width 561 height 286
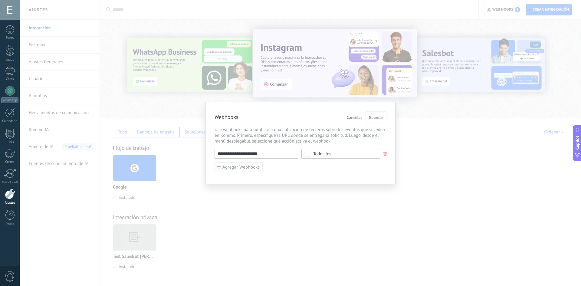
click at [281, 158] on input "**********" at bounding box center [256, 154] width 84 height 10
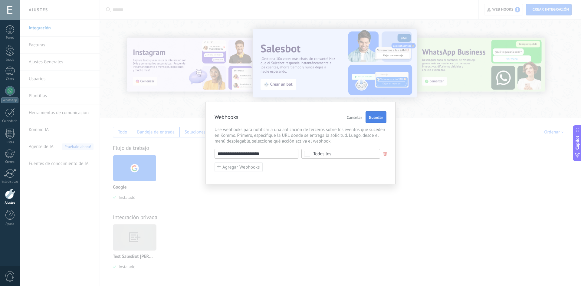
type input "**********"
click at [365, 118] on button "Guardar" at bounding box center [375, 116] width 21 height 11
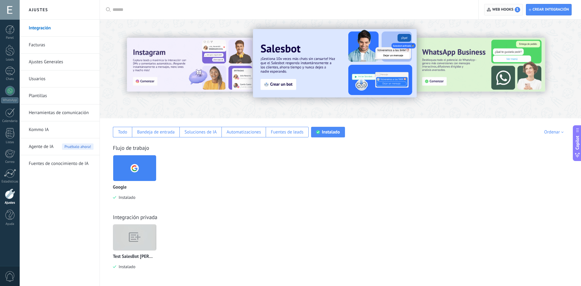
click at [510, 5] on span "Web hooks 1" at bounding box center [503, 9] width 33 height 11
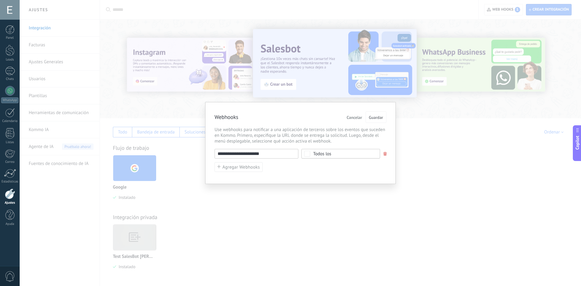
drag, startPoint x: 271, startPoint y: 154, endPoint x: 189, endPoint y: 156, distance: 81.7
click at [189, 156] on div "**********" at bounding box center [300, 143] width 561 height 286
click at [367, 119] on button "Guardar" at bounding box center [375, 116] width 21 height 11
click at [372, 117] on span "Guardar" at bounding box center [376, 117] width 14 height 4
click at [342, 117] on div "Webhooks Cancelar Guardar" at bounding box center [300, 117] width 172 height 12
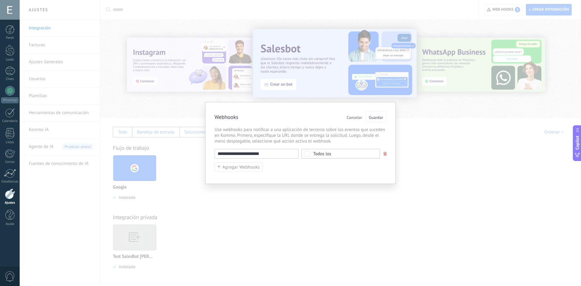
click at [349, 117] on span "Cancelar" at bounding box center [354, 117] width 15 height 4
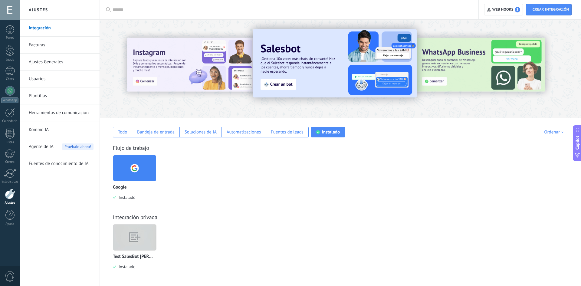
click at [142, 232] on img at bounding box center [134, 237] width 43 height 33
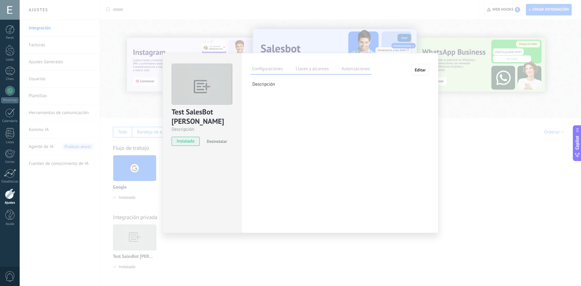
click at [411, 71] on button "Editar" at bounding box center [420, 69] width 18 height 11
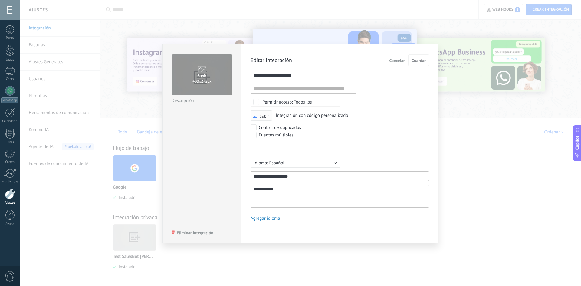
click at [268, 115] on span "Subir" at bounding box center [263, 116] width 9 height 4
click at [0, 0] on input "Subir" at bounding box center [0, 0] width 0 height 0
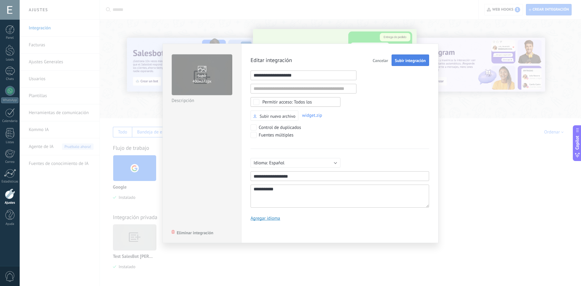
click at [407, 62] on span "Subir integración" at bounding box center [410, 60] width 31 height 4
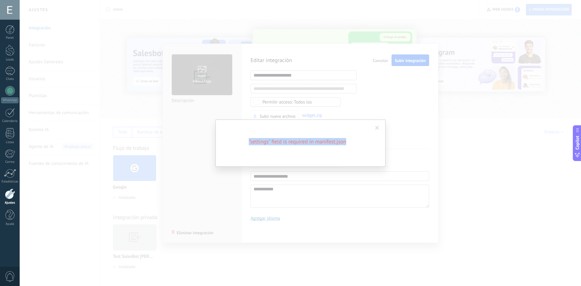
drag, startPoint x: 356, startPoint y: 141, endPoint x: 238, endPoint y: 139, distance: 118.0
click at [238, 139] on h2 ""settings" field is required in manifest.json" at bounding box center [297, 141] width 145 height 7
copy h2 ""settings" field is required in manifest.json"
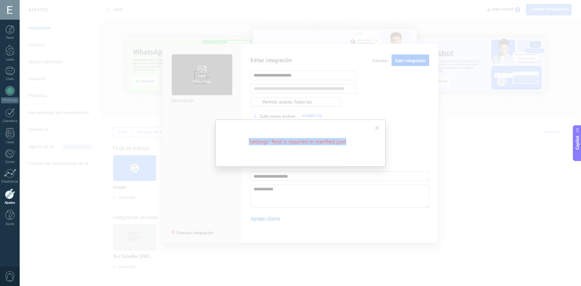
copy h2 ""settings" field is required in manifest.json"
click at [372, 122] on div ""settings" field is required in manifest.json" at bounding box center [300, 142] width 170 height 47
click at [378, 128] on span at bounding box center [377, 128] width 4 height 4
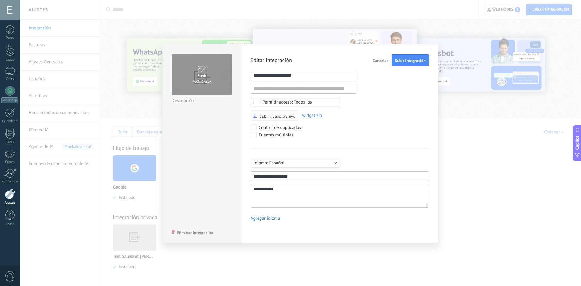
click at [286, 117] on span "Subir nuevo archivo" at bounding box center [277, 116] width 36 height 4
click at [0, 0] on input "Subir nuevo archivo" at bounding box center [0, 0] width 0 height 0
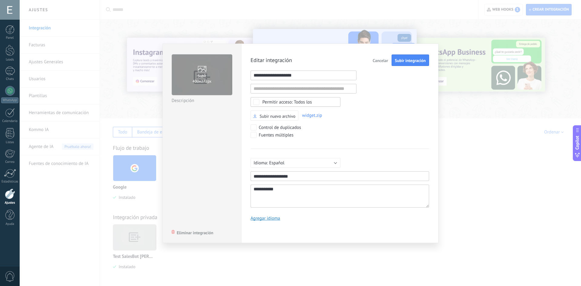
click at [408, 58] on span "Subir integración" at bounding box center [410, 60] width 31 height 4
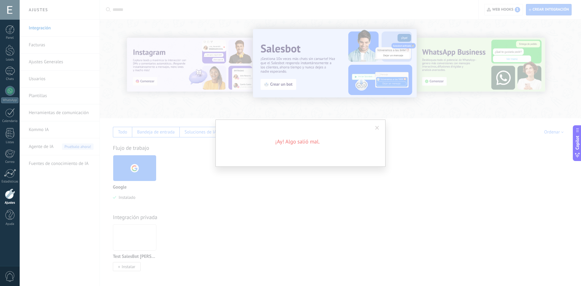
click at [378, 127] on span at bounding box center [377, 128] width 4 height 4
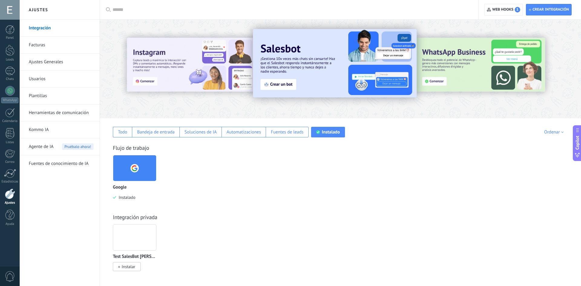
click at [134, 243] on div at bounding box center [135, 237] width 44 height 26
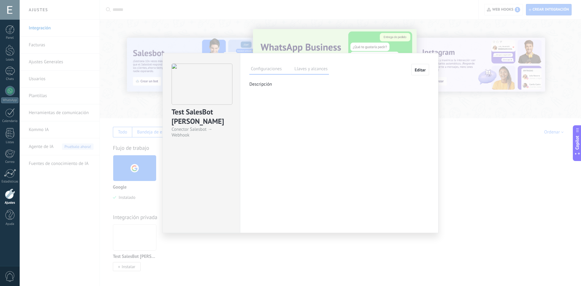
drag, startPoint x: 460, startPoint y: 139, endPoint x: 460, endPoint y: 142, distance: 3.4
click at [461, 139] on div "Test SalesBot [PERSON_NAME] Salesbot → Webhook Configuraciones Llaves y alcance…" at bounding box center [300, 143] width 561 height 286
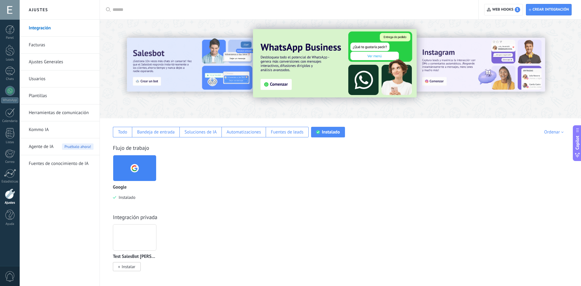
click at [125, 272] on div "Test SalesBot [PERSON_NAME] Instalar" at bounding box center [137, 251] width 48 height 54
click at [126, 269] on span "Instalar" at bounding box center [129, 266] width 14 height 5
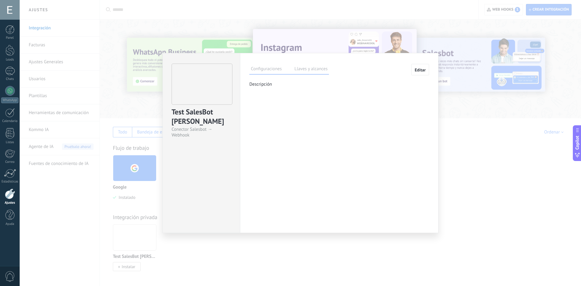
click at [417, 70] on span "Editar" at bounding box center [419, 70] width 11 height 4
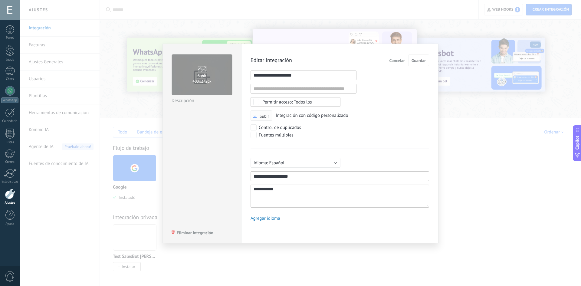
click at [268, 114] on span "Subir" at bounding box center [263, 116] width 9 height 4
click at [0, 0] on input "Subir" at bounding box center [0, 0] width 0 height 0
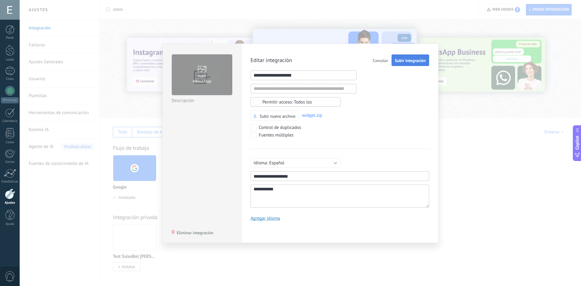
click at [410, 60] on span "Subir integración" at bounding box center [410, 60] width 31 height 4
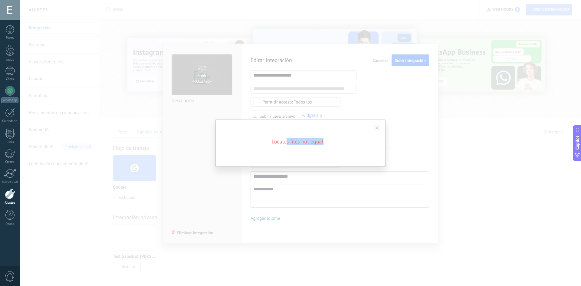
drag, startPoint x: 325, startPoint y: 143, endPoint x: 287, endPoint y: 142, distance: 38.4
click at [287, 142] on h2 "Locales files not equal" at bounding box center [297, 141] width 145 height 7
click at [324, 140] on h2 "Locales files not equal" at bounding box center [297, 141] width 145 height 7
drag, startPoint x: 321, startPoint y: 142, endPoint x: 313, endPoint y: 144, distance: 8.5
click at [313, 144] on h2 "Locales files not equal" at bounding box center [297, 141] width 145 height 7
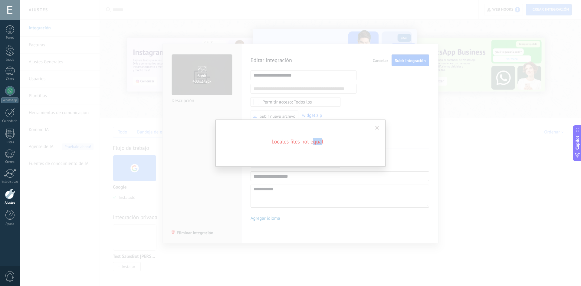
click at [317, 143] on h2 "Locales files not equal" at bounding box center [297, 141] width 145 height 7
click at [321, 146] on div "Locales files not equal" at bounding box center [300, 142] width 170 height 47
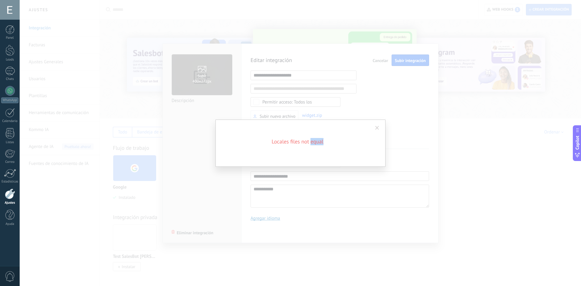
drag, startPoint x: 323, startPoint y: 142, endPoint x: 311, endPoint y: 142, distance: 12.1
click at [311, 142] on h2 "Locales files not equal" at bounding box center [297, 141] width 145 height 7
click at [324, 145] on div "Locales files not equal" at bounding box center [300, 142] width 170 height 47
drag, startPoint x: 325, startPoint y: 142, endPoint x: 278, endPoint y: 140, distance: 46.9
click at [278, 140] on h2 "Locales files not equal" at bounding box center [297, 141] width 145 height 7
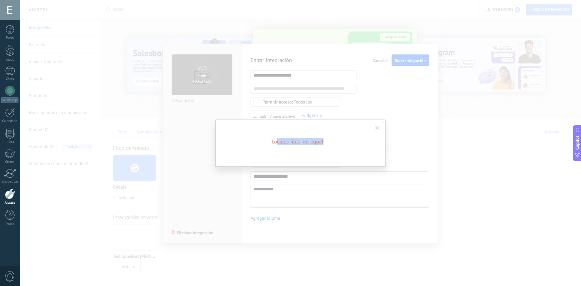
click at [325, 140] on h2 "Locales files not equal" at bounding box center [297, 141] width 145 height 7
click at [376, 129] on span at bounding box center [377, 128] width 4 height 4
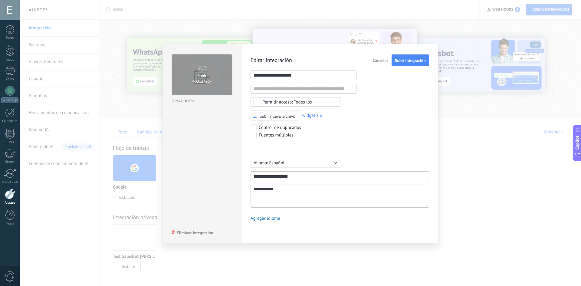
click at [341, 125] on div "Control de duplicados" at bounding box center [325, 128] width 151 height 8
click at [292, 115] on span "Subir nuevo archivo" at bounding box center [277, 116] width 36 height 4
click at [0, 0] on input "Subir nuevo archivo" at bounding box center [0, 0] width 0 height 0
click at [373, 60] on span "Cancelar" at bounding box center [380, 60] width 15 height 4
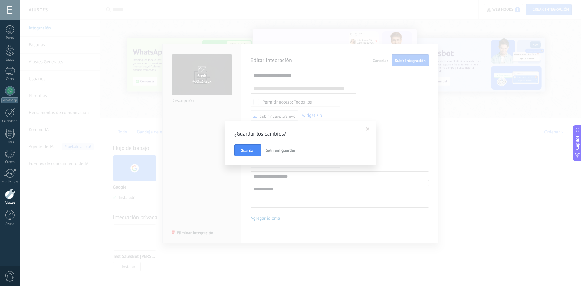
click at [273, 151] on span "Salir sin guardar" at bounding box center [281, 149] width 30 height 5
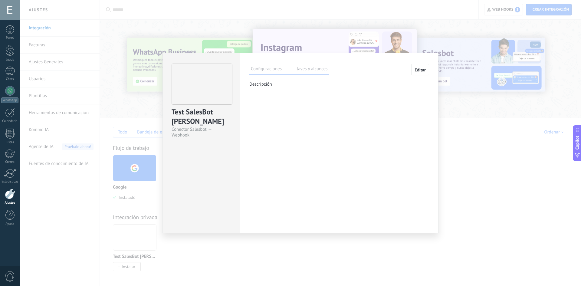
click at [419, 69] on span "Editar" at bounding box center [419, 70] width 11 height 4
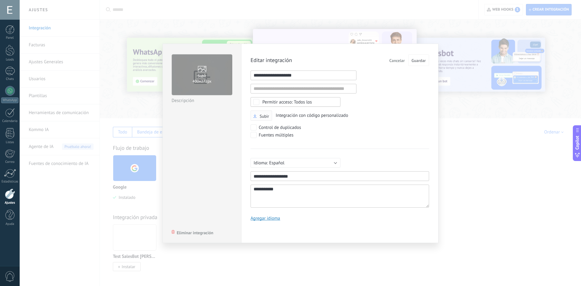
click at [266, 114] on span "Subir" at bounding box center [263, 116] width 9 height 4
click at [0, 0] on input "Subir" at bounding box center [0, 0] width 0 height 0
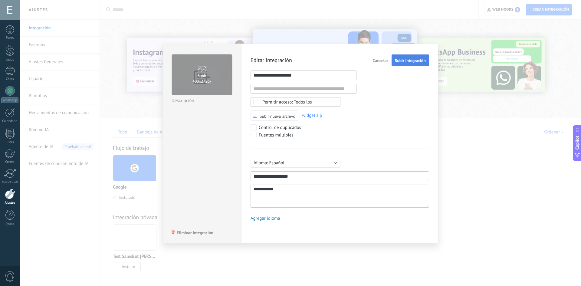
click at [418, 62] on span "Subir integración" at bounding box center [410, 60] width 31 height 4
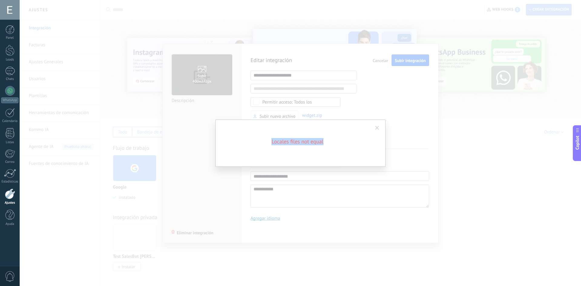
drag, startPoint x: 326, startPoint y: 143, endPoint x: 244, endPoint y: 141, distance: 82.3
click at [244, 142] on h2 "Locales files not equal" at bounding box center [297, 141] width 145 height 7
copy h2 "Locales files not equal"
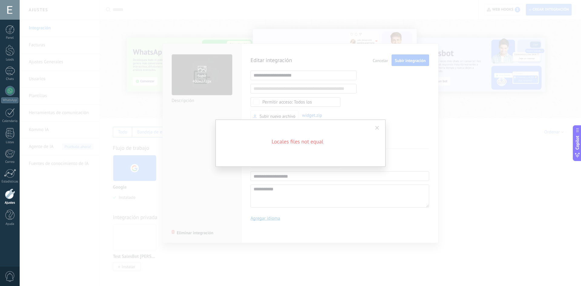
click at [376, 128] on span at bounding box center [377, 128] width 4 height 4
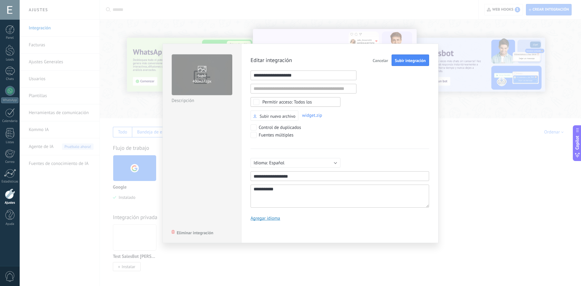
click at [324, 140] on div "**********" at bounding box center [339, 139] width 178 height 171
drag, startPoint x: 327, startPoint y: 136, endPoint x: 355, endPoint y: 87, distance: 56.2
click at [329, 134] on div "Fuentes múltiples" at bounding box center [339, 136] width 178 height 8
click at [377, 61] on span "Cancelar" at bounding box center [380, 60] width 15 height 4
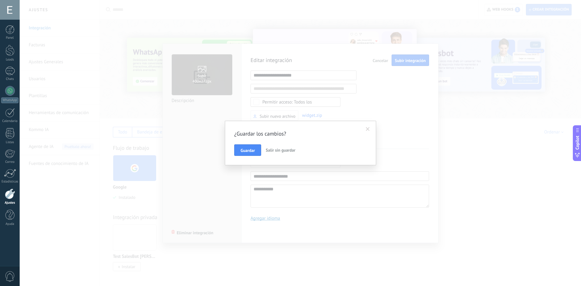
click at [274, 150] on span "Salir sin guardar" at bounding box center [281, 149] width 30 height 5
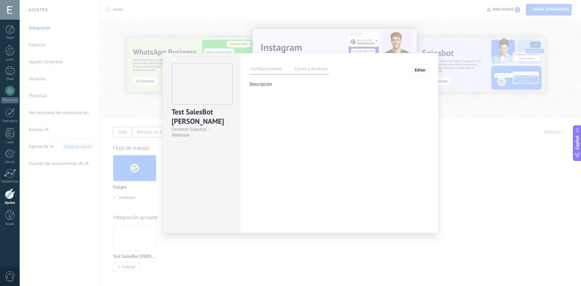
click at [362, 116] on div "Configuraciones Llaves y alcances Editar Clave secreta: Generar clave secreta I…" at bounding box center [339, 143] width 198 height 180
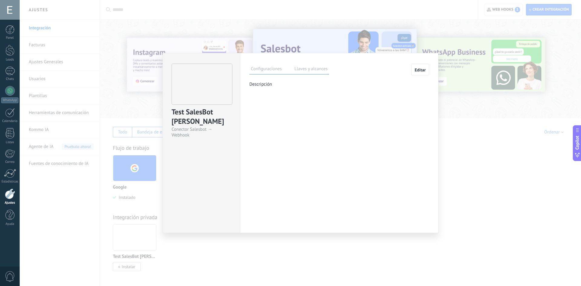
click at [424, 68] on span "Editar" at bounding box center [419, 70] width 11 height 4
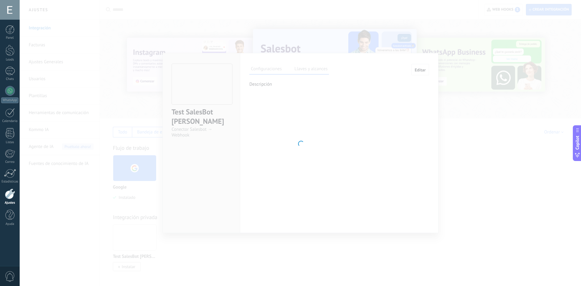
type textarea "**********"
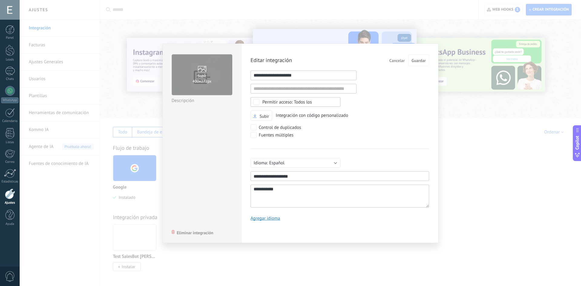
click at [418, 70] on div "**********" at bounding box center [339, 139] width 178 height 171
click at [419, 70] on div "**********" at bounding box center [339, 139] width 178 height 171
